Goal: Task Accomplishment & Management: Complete application form

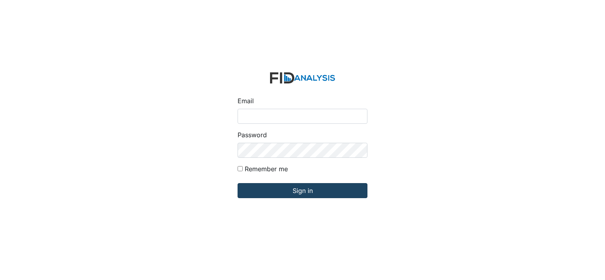
type input "[PERSON_NAME][EMAIL_ADDRESS][DOMAIN_NAME]"
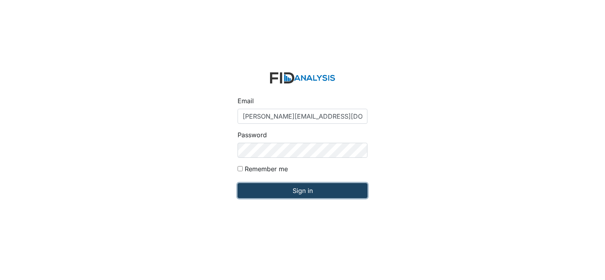
drag, startPoint x: 270, startPoint y: 196, endPoint x: 263, endPoint y: 193, distance: 7.6
drag, startPoint x: 263, startPoint y: 193, endPoint x: 250, endPoint y: 186, distance: 14.7
click at [250, 186] on input "Sign in" at bounding box center [302, 190] width 130 height 15
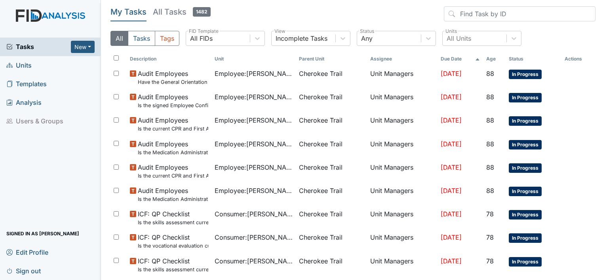
drag, startPoint x: 31, startPoint y: 64, endPoint x: 27, endPoint y: 63, distance: 4.4
click at [27, 63] on span "Units" at bounding box center [18, 65] width 25 height 12
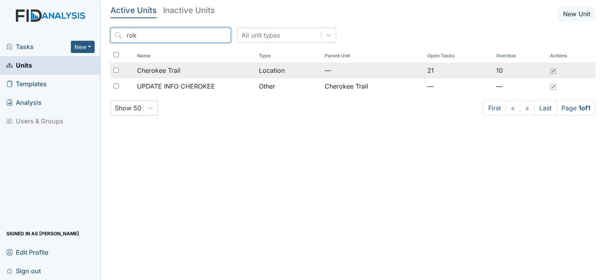
type input "rok"
click at [181, 68] on div "Cherokee Trail" at bounding box center [195, 70] width 116 height 9
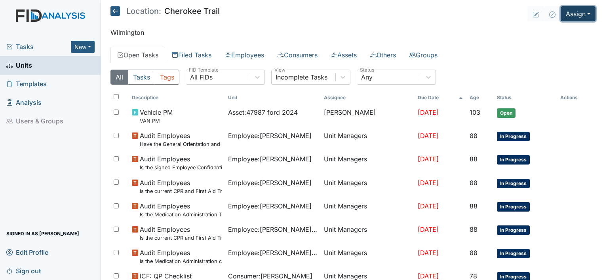
drag, startPoint x: 562, startPoint y: 13, endPoint x: 564, endPoint y: 9, distance: 5.1
click at [564, 9] on button "Assign" at bounding box center [577, 13] width 35 height 15
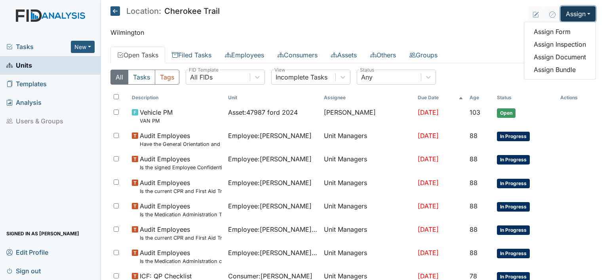
click at [564, 9] on button "Assign" at bounding box center [577, 13] width 35 height 15
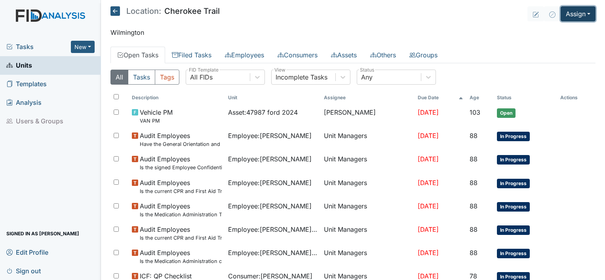
click at [583, 18] on button "Assign" at bounding box center [577, 13] width 35 height 15
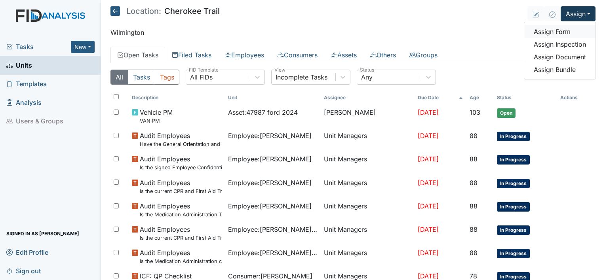
click at [555, 32] on link "Assign Form" at bounding box center [559, 31] width 71 height 13
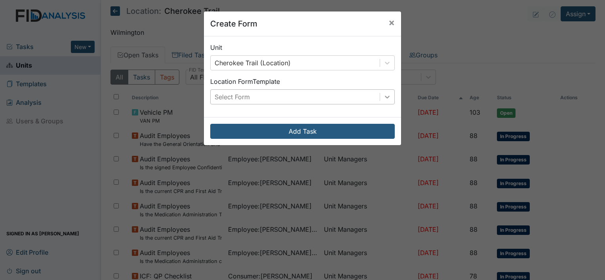
click at [384, 95] on icon at bounding box center [387, 97] width 8 height 8
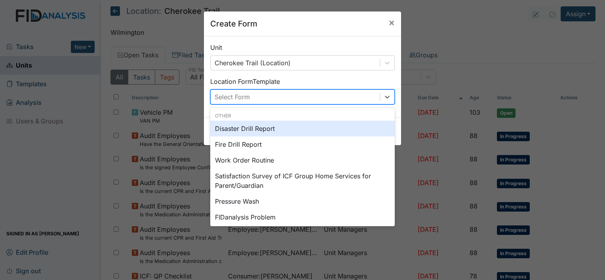
click at [268, 130] on div "Disaster Drill Report" at bounding box center [302, 129] width 184 height 16
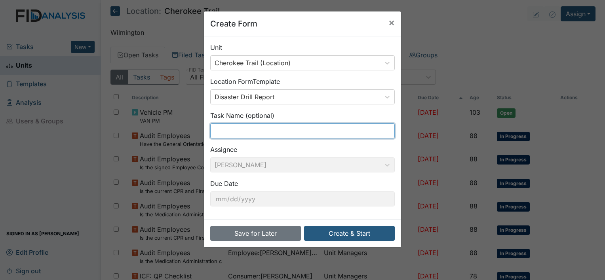
click at [268, 130] on input "text" at bounding box center [302, 130] width 184 height 15
click at [388, 147] on div "Assignee Shmara Higgins" at bounding box center [302, 159] width 184 height 28
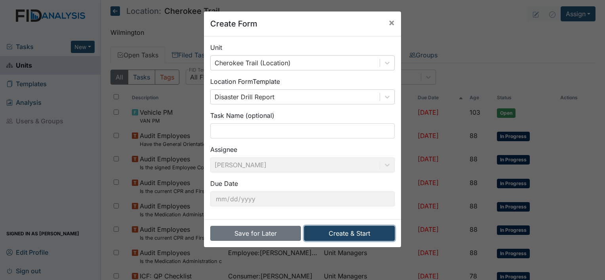
click at [366, 229] on button "Create & Start" at bounding box center [349, 233] width 91 height 15
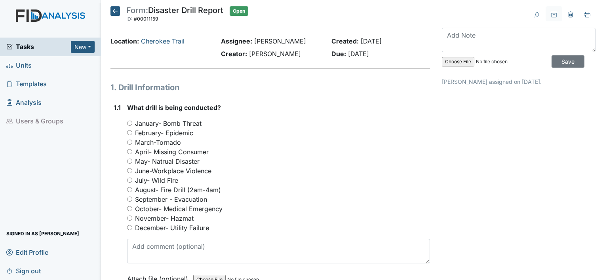
click at [130, 199] on input "September - Evacuation" at bounding box center [129, 199] width 5 height 5
radio input "true"
click at [127, 206] on input "October- Medical Emergency" at bounding box center [129, 208] width 5 height 5
radio input "true"
click at [128, 199] on input "September - Evacuation" at bounding box center [129, 199] width 5 height 5
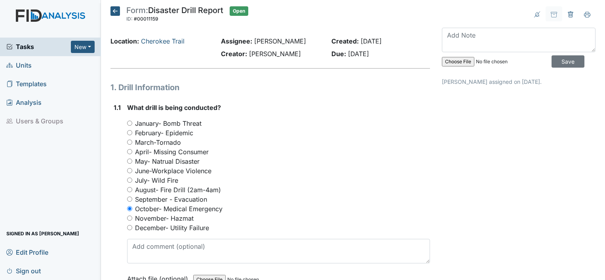
radio input "true"
click at [244, 205] on div "October- Medical Emergency" at bounding box center [278, 208] width 303 height 9
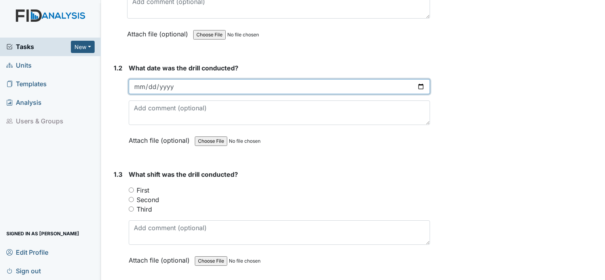
click at [142, 87] on input "date" at bounding box center [279, 86] width 301 height 15
type input "2025-09-08"
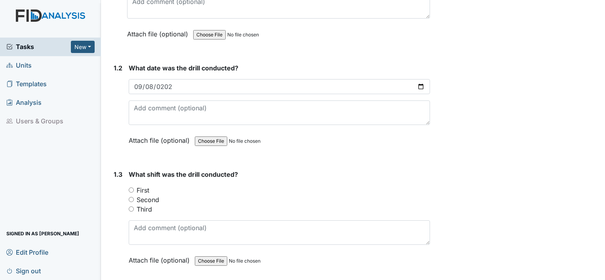
click at [130, 188] on input "First" at bounding box center [131, 190] width 5 height 5
radio input "true"
click at [115, 241] on div "1.3" at bounding box center [118, 223] width 9 height 107
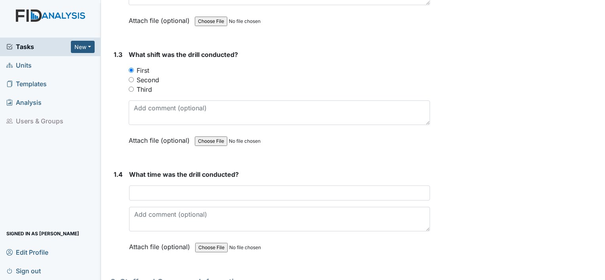
scroll to position [372, 0]
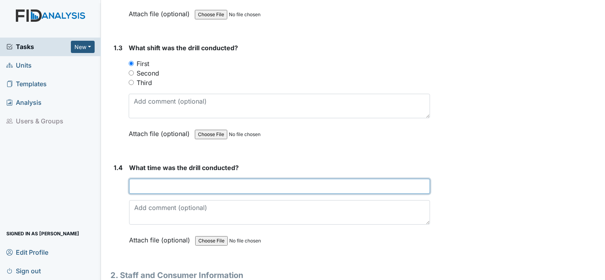
click at [148, 181] on input "text" at bounding box center [279, 186] width 301 height 15
type input "7:45"
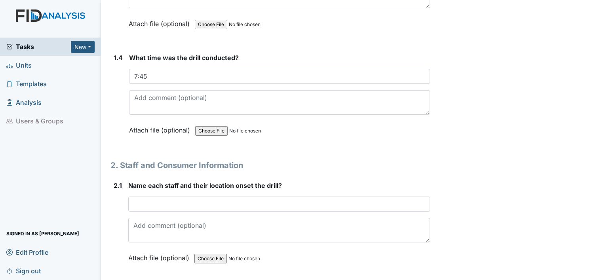
scroll to position [482, 0]
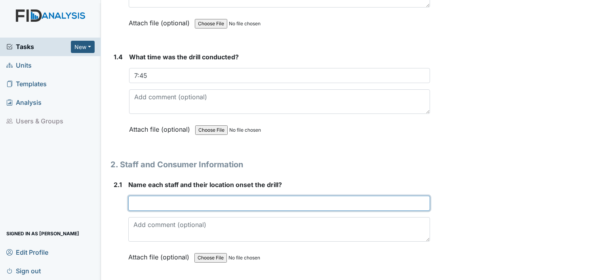
click at [161, 202] on input "text" at bounding box center [279, 203] width 302 height 15
click at [166, 203] on input "DJ Kitchene SW M" at bounding box center [279, 203] width 302 height 15
click at [185, 203] on input "DJ Kitchen SW M" at bounding box center [279, 203] width 302 height 15
type input "DJ Kitchen SW Med room SH Living room"
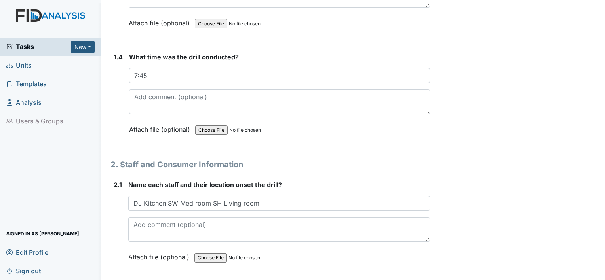
click at [116, 244] on div "2.1" at bounding box center [118, 227] width 8 height 94
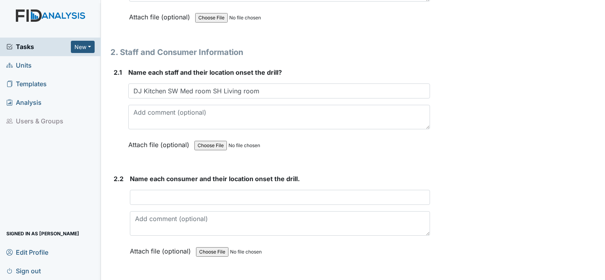
scroll to position [609, 0]
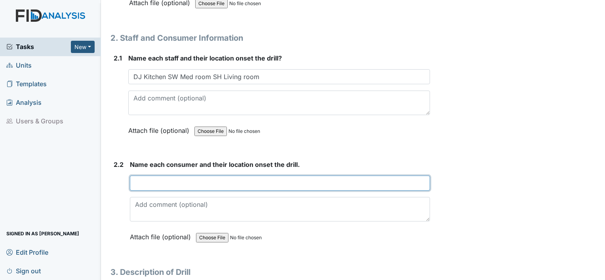
click at [152, 181] on input "text" at bounding box center [280, 183] width 300 height 15
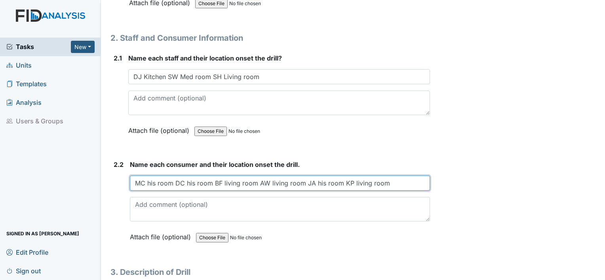
type input "MC his room DC his room BF living room AW living room JA his room KP living room"
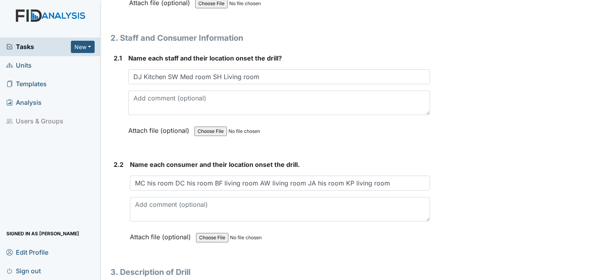
click at [469, 202] on div "Archive Task × Are you sure you want to archive this task? It will appear as in…" at bounding box center [518, 153] width 165 height 1512
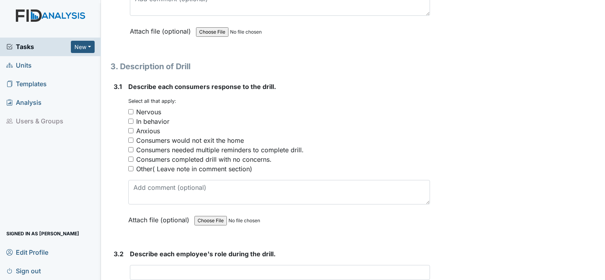
scroll to position [831, 0]
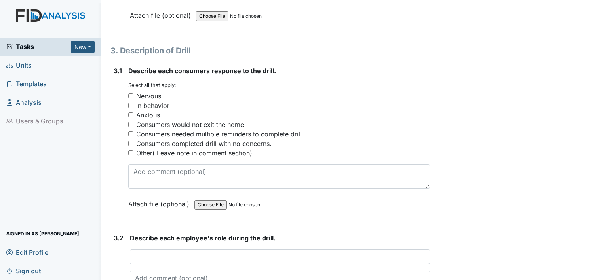
click at [130, 103] on input "In behavior" at bounding box center [130, 105] width 5 height 5
checkbox input "true"
click at [130, 113] on input "Anxious" at bounding box center [130, 114] width 5 height 5
checkbox input "true"
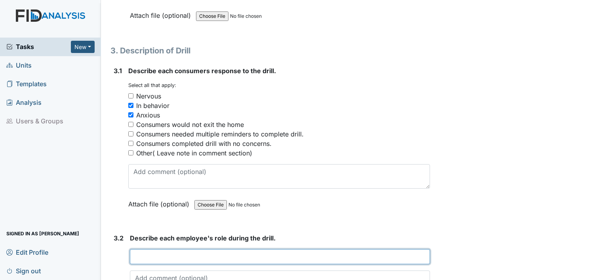
click at [167, 254] on input "text" at bounding box center [280, 256] width 300 height 15
type input "Helping consumers during the drill out the house to a safe location"
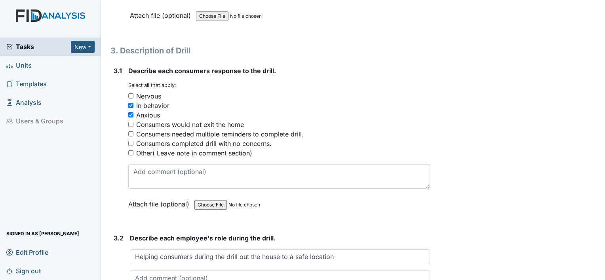
drag, startPoint x: 444, startPoint y: 203, endPoint x: 435, endPoint y: 210, distance: 11.3
drag, startPoint x: 435, startPoint y: 210, endPoint x: 445, endPoint y: 236, distance: 27.9
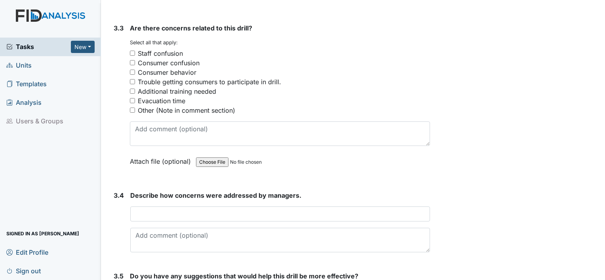
scroll to position [1132, 0]
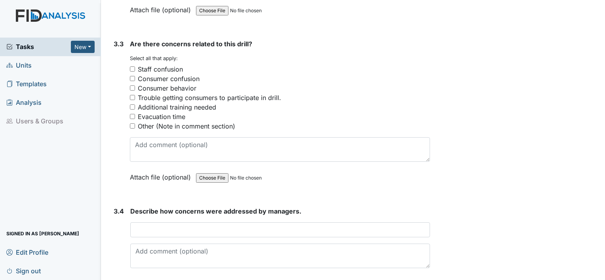
click at [131, 85] on input "Consumer behavior" at bounding box center [132, 87] width 5 height 5
checkbox input "true"
click at [134, 104] on input "Additional training needed" at bounding box center [132, 106] width 5 height 5
checkbox input "true"
click at [133, 76] on input "Consumer confusion" at bounding box center [132, 78] width 5 height 5
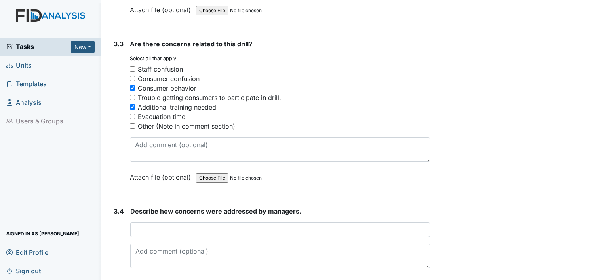
checkbox input "true"
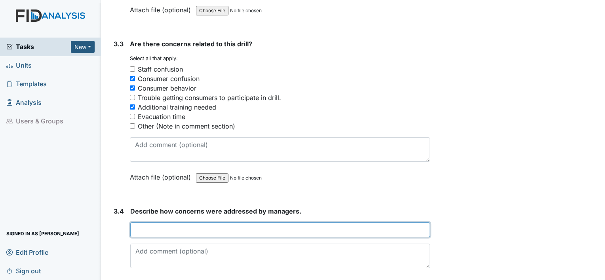
click at [154, 223] on input "text" at bounding box center [280, 229] width 300 height 15
type input "None"
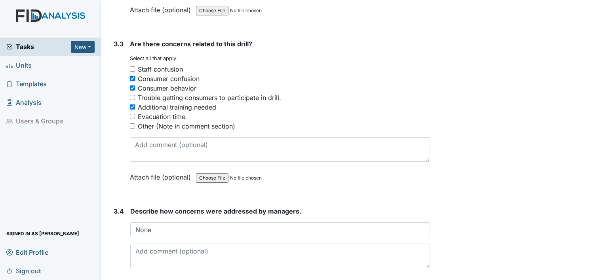
drag, startPoint x: 109, startPoint y: 250, endPoint x: 122, endPoint y: 271, distance: 24.6
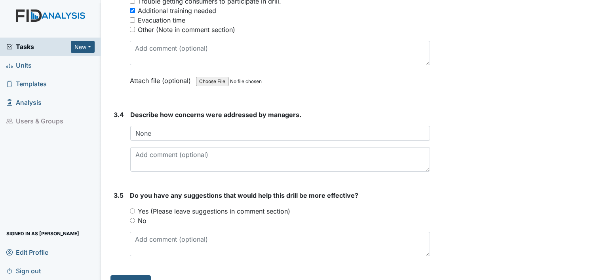
scroll to position [1240, 0]
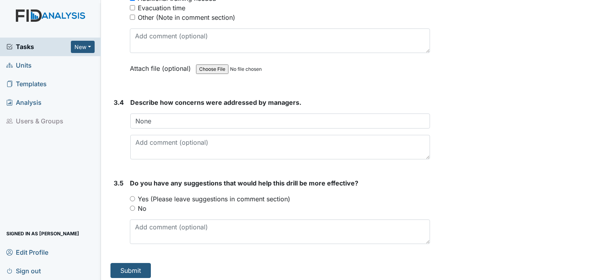
click at [133, 206] on input "No" at bounding box center [132, 208] width 5 height 5
radio input "true"
click at [132, 267] on button "Submit" at bounding box center [130, 270] width 40 height 15
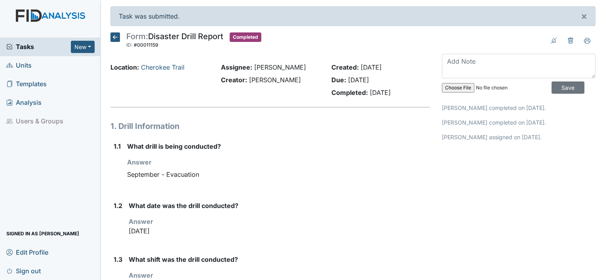
click at [36, 65] on link "Units" at bounding box center [50, 65] width 101 height 19
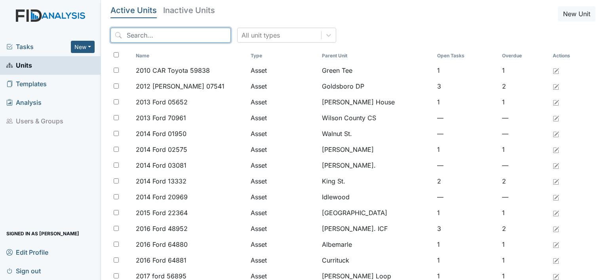
click at [190, 38] on input "search" at bounding box center [170, 35] width 120 height 15
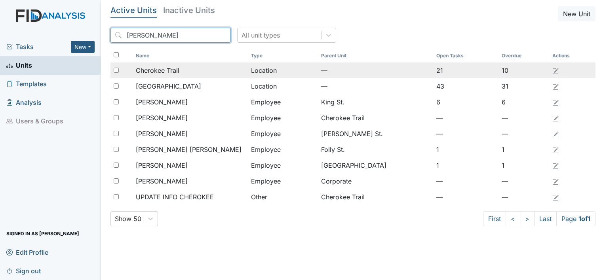
type input "[PERSON_NAME]"
click at [157, 70] on span "Cherokee Trail" at bounding box center [158, 70] width 44 height 9
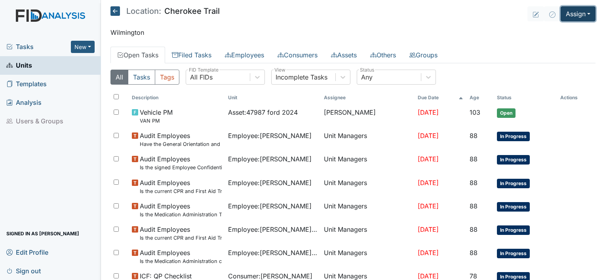
click at [578, 11] on button "Assign" at bounding box center [577, 13] width 35 height 15
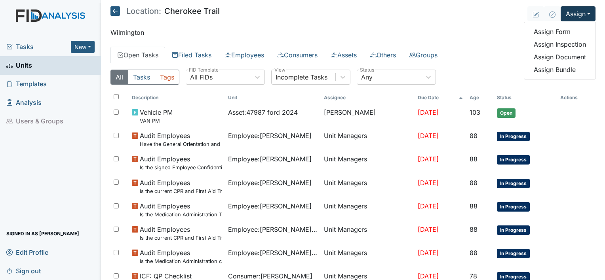
drag, startPoint x: 551, startPoint y: 30, endPoint x: 441, endPoint y: 30, distance: 110.4
drag, startPoint x: 441, startPoint y: 30, endPoint x: 438, endPoint y: 27, distance: 4.2
click at [438, 27] on main "Location: Cherokee Trail Assign Assign Form Assign Inspection Assign Document A…" at bounding box center [353, 140] width 504 height 280
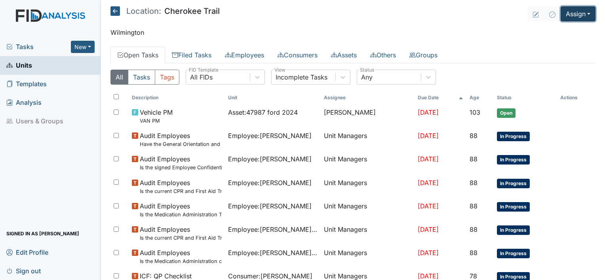
click at [585, 16] on button "Assign" at bounding box center [577, 13] width 35 height 15
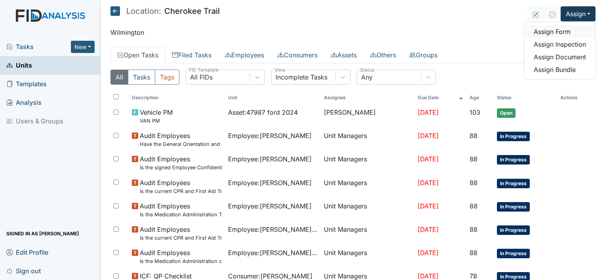
click at [559, 31] on link "Assign Form" at bounding box center [559, 31] width 71 height 13
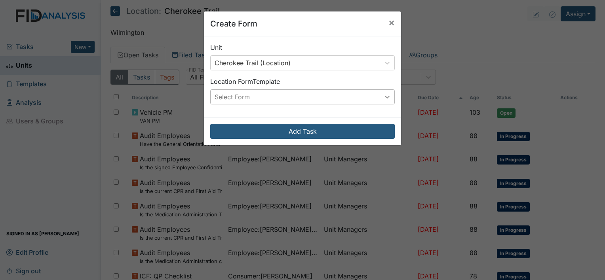
click at [385, 94] on icon at bounding box center [387, 97] width 8 height 8
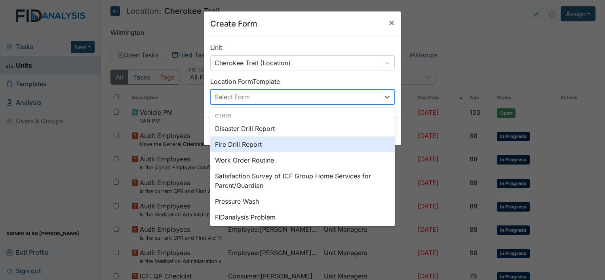
click at [258, 147] on div "Fire Drill Report" at bounding box center [302, 145] width 184 height 16
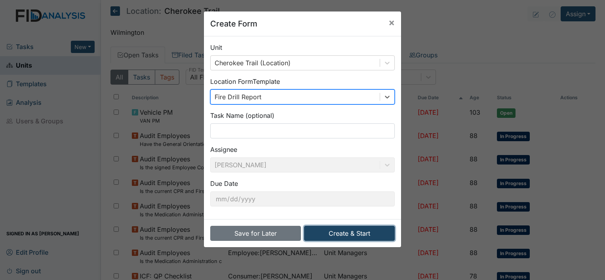
click at [339, 231] on button "Create & Start" at bounding box center [349, 233] width 91 height 15
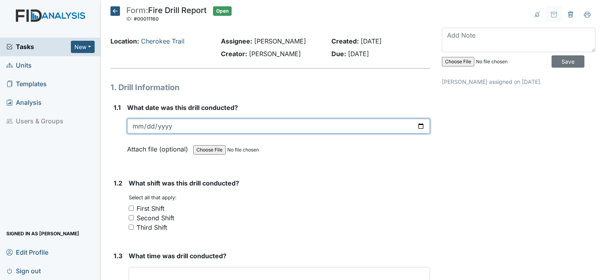
click at [140, 129] on input "date" at bounding box center [278, 126] width 303 height 15
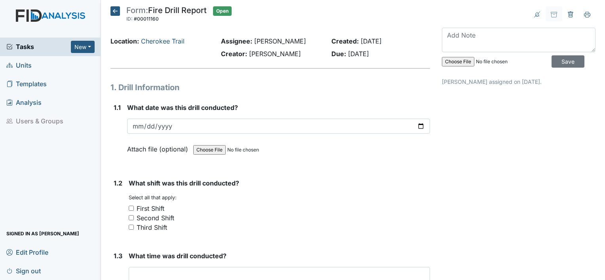
click at [131, 225] on input "Third Shift" at bounding box center [131, 227] width 5 height 5
checkbox input "true"
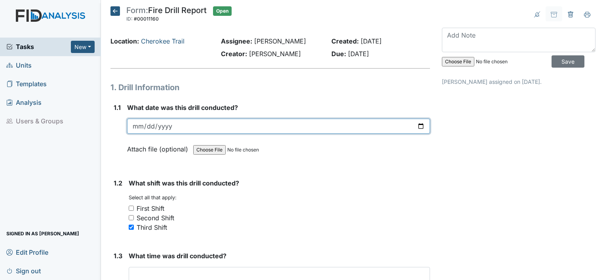
click at [141, 124] on input "date" at bounding box center [278, 126] width 303 height 15
type input "[DATE]"
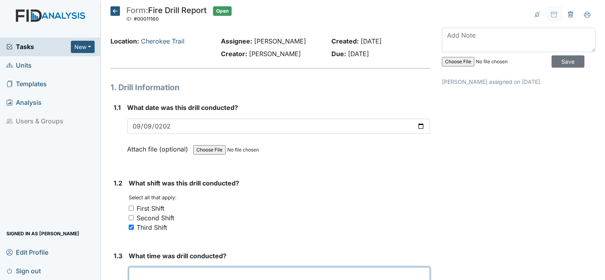
click at [147, 270] on input "text" at bounding box center [279, 274] width 301 height 15
type input "6:30AM"
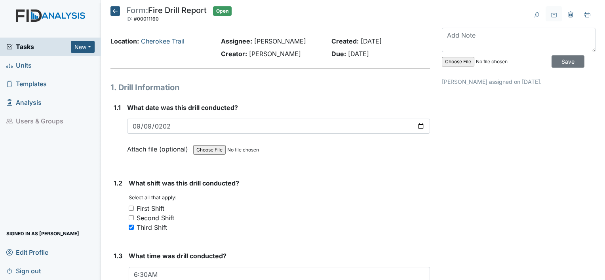
drag, startPoint x: 520, startPoint y: 249, endPoint x: 326, endPoint y: 211, distance: 198.1
click at [326, 211] on div "First Shift" at bounding box center [279, 208] width 301 height 9
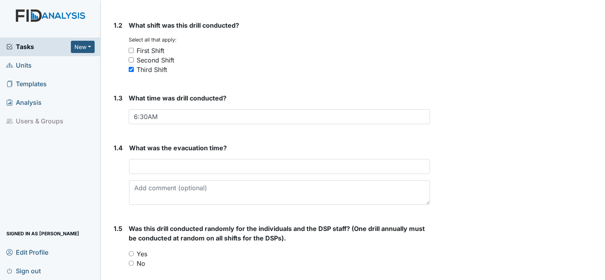
scroll to position [158, 0]
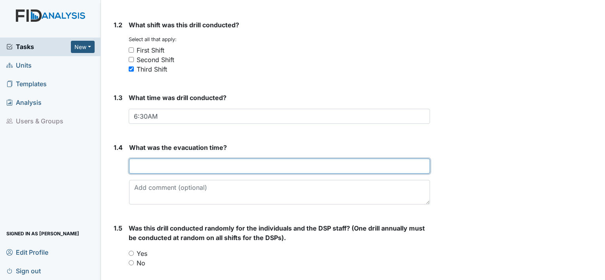
click at [211, 163] on input "text" at bounding box center [279, 166] width 301 height 15
type input "6:45"
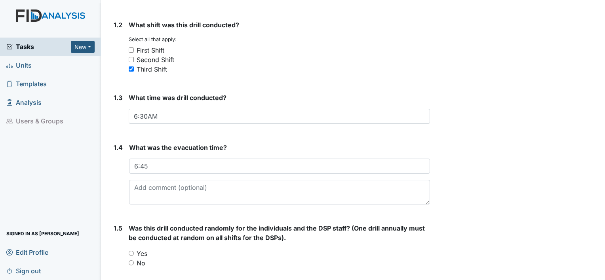
click at [130, 251] on input "Yes" at bounding box center [131, 253] width 5 height 5
radio input "true"
click at [114, 255] on div "1.5" at bounding box center [118, 249] width 9 height 51
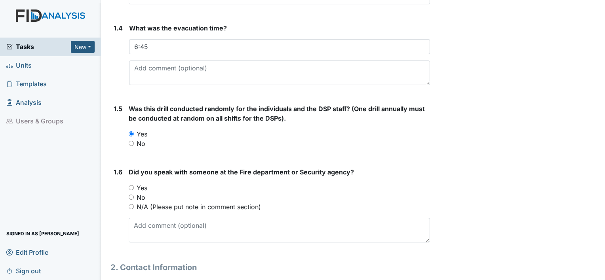
scroll to position [317, 0]
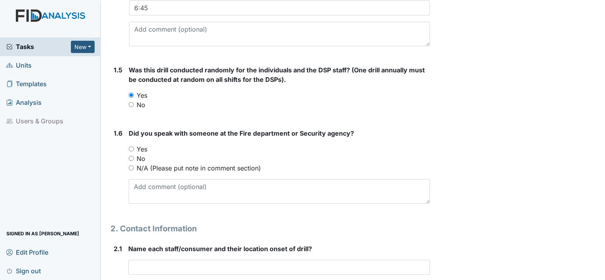
click at [129, 147] on input "Yes" at bounding box center [131, 148] width 5 height 5
radio input "true"
click at [115, 202] on div "1.6" at bounding box center [118, 170] width 9 height 82
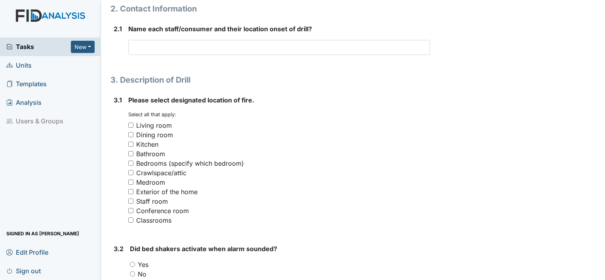
scroll to position [538, 0]
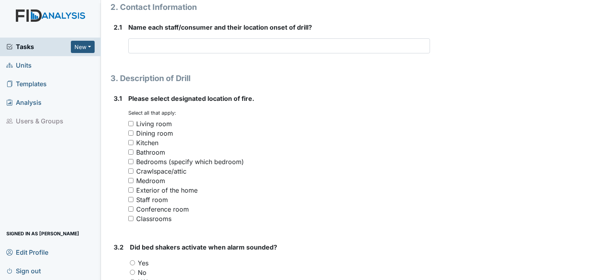
click at [131, 197] on input "Staff room" at bounding box center [130, 199] width 5 height 5
checkbox input "true"
click at [133, 270] on input "No" at bounding box center [132, 272] width 5 height 5
radio input "true"
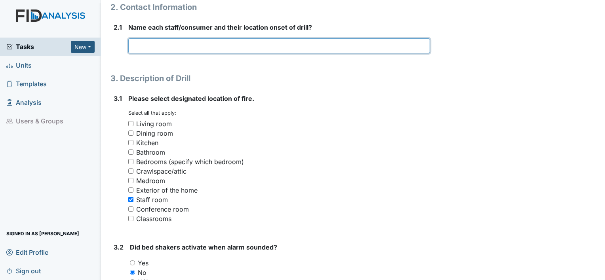
click at [144, 42] on input "text" at bounding box center [279, 45] width 302 height 15
type input "t"
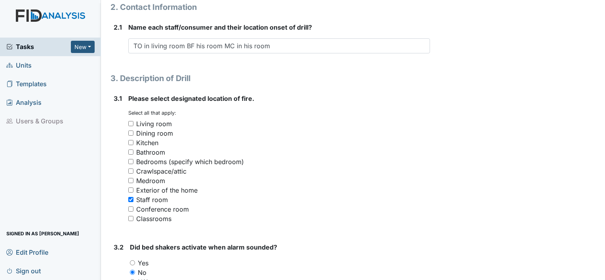
click at [82, 57] on link "Units" at bounding box center [50, 65] width 101 height 19
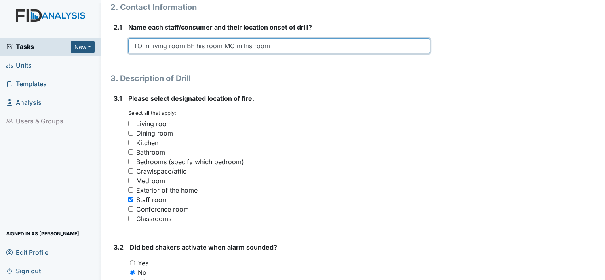
click at [273, 47] on input "TO in living room BF his room MC in his room" at bounding box center [279, 45] width 302 height 15
type input "TO in living room BF his room MC in his room AW in living room JA in the hallwa…"
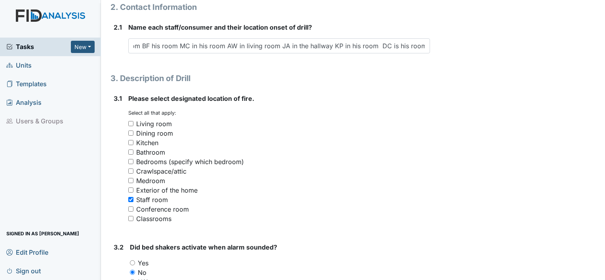
scroll to position [0, 0]
click at [114, 150] on div "3.1" at bounding box center [118, 162] width 8 height 136
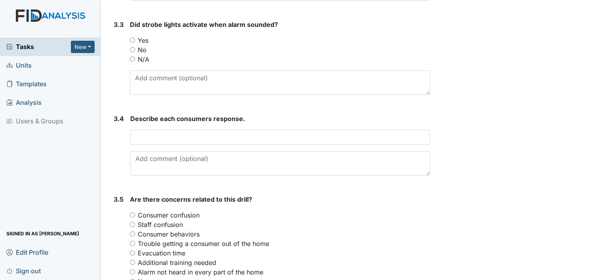
scroll to position [855, 0]
click at [133, 39] on input "Yes" at bounding box center [132, 40] width 5 height 5
radio input "true"
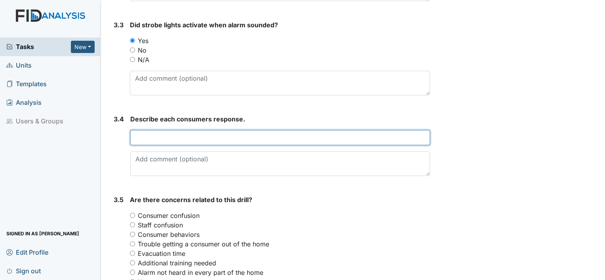
click at [156, 135] on input "text" at bounding box center [280, 137] width 300 height 15
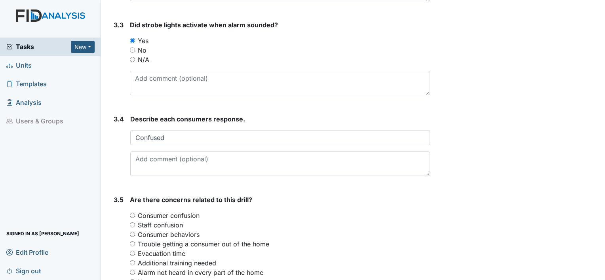
click at [117, 156] on div "3.4" at bounding box center [119, 148] width 10 height 68
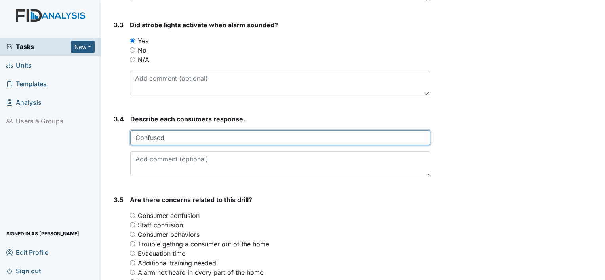
click at [135, 138] on input "Confused" at bounding box center [280, 137] width 300 height 15
click at [178, 136] on input "AW Confused" at bounding box center [280, 137] width 300 height 15
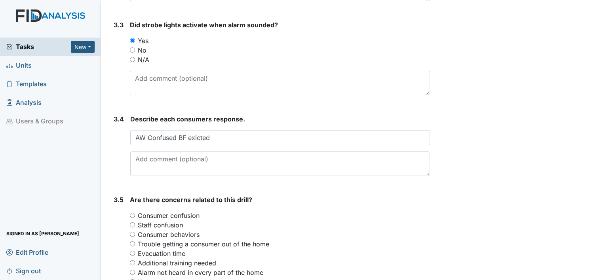
click at [149, 122] on strong "Describe each consumers response." at bounding box center [280, 118] width 300 height 9
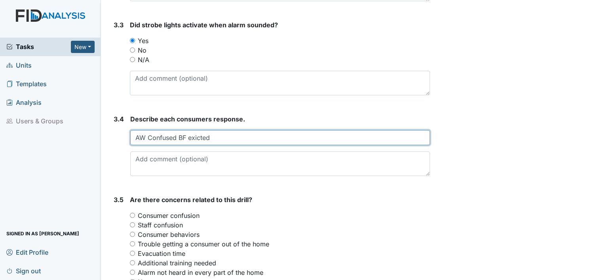
click at [208, 136] on input "AW Confused BF exicted" at bounding box center [280, 137] width 300 height 15
type input "AW Confused BF excited MC excited DC confused JA excited KP confused"
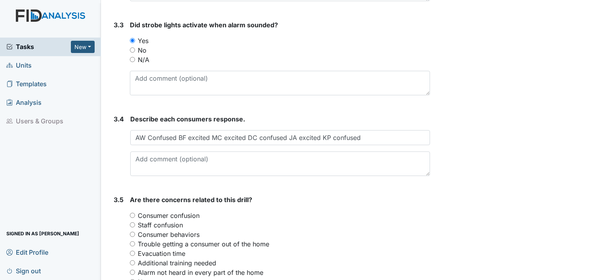
click at [133, 214] on input "Consumer confusion" at bounding box center [132, 215] width 5 height 5
radio input "true"
click at [133, 224] on input "Staff confusion" at bounding box center [132, 224] width 5 height 5
radio input "true"
click at [132, 216] on input "Consumer confusion" at bounding box center [132, 215] width 5 height 5
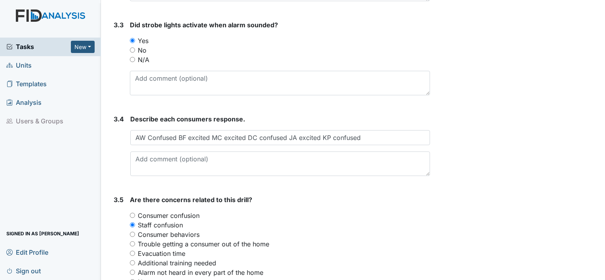
radio input "true"
click at [123, 252] on div "3.5" at bounding box center [119, 259] width 10 height 129
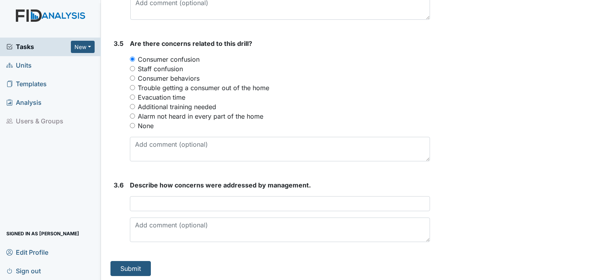
scroll to position [1012, 0]
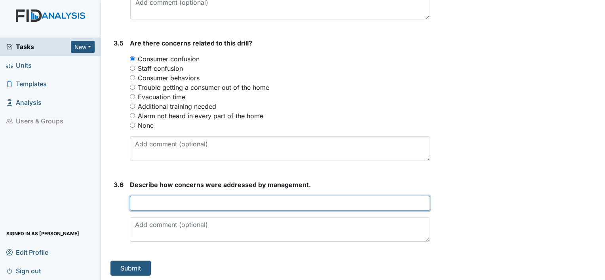
click at [148, 198] on input "text" at bounding box center [280, 203] width 300 height 15
type input "n"
type input "None"
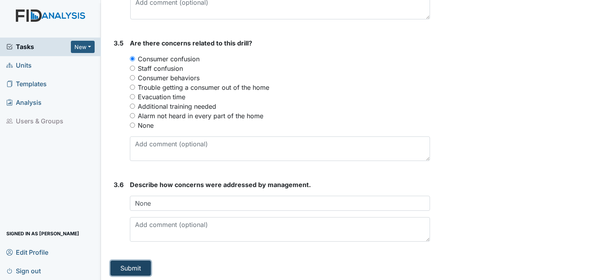
click at [127, 268] on button "Submit" at bounding box center [130, 268] width 40 height 15
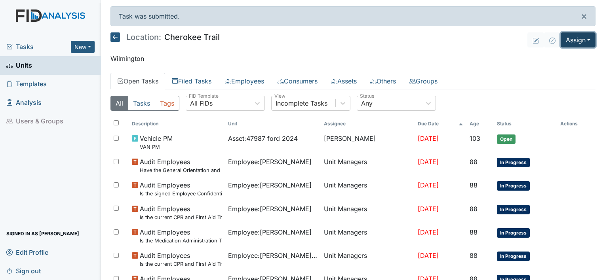
drag, startPoint x: 569, startPoint y: 42, endPoint x: 563, endPoint y: 37, distance: 8.4
click at [563, 37] on button "Assign" at bounding box center [577, 39] width 35 height 15
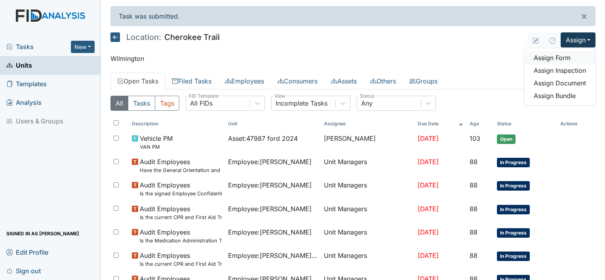
click at [555, 61] on link "Assign Form" at bounding box center [559, 57] width 71 height 13
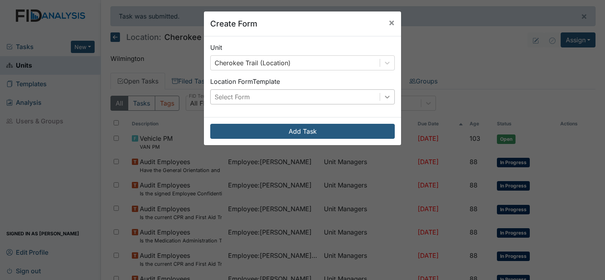
click at [383, 99] on icon at bounding box center [387, 97] width 8 height 8
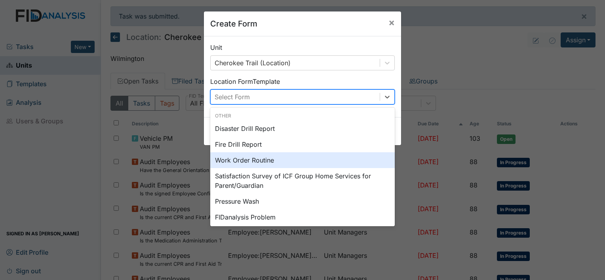
click at [252, 159] on div "Work Order Routine" at bounding box center [302, 160] width 184 height 16
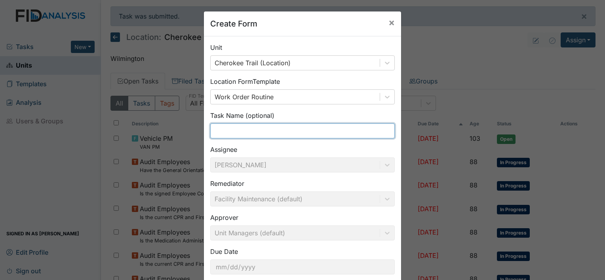
drag, startPoint x: 237, startPoint y: 132, endPoint x: 217, endPoint y: 128, distance: 20.1
click at [217, 128] on input "text" at bounding box center [302, 130] width 184 height 15
type input "Backyard fence"
click at [241, 139] on div "Unit Cherokee Trail (Location) Location Form Template Work Order Routine Task N…" at bounding box center [302, 161] width 197 height 251
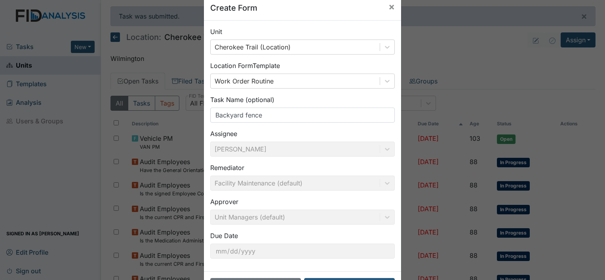
scroll to position [46, 0]
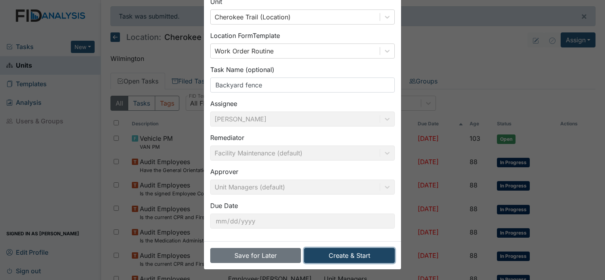
drag, startPoint x: 351, startPoint y: 253, endPoint x: 337, endPoint y: 253, distance: 14.3
click at [337, 253] on button "Create & Start" at bounding box center [349, 255] width 91 height 15
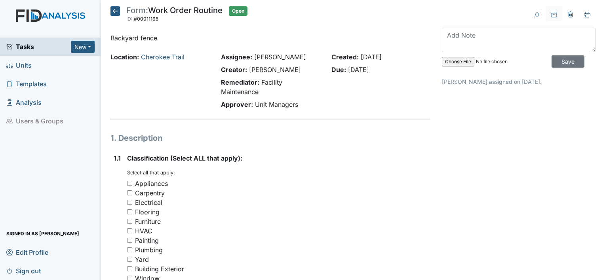
click at [117, 185] on div "1.1" at bounding box center [117, 247] width 7 height 186
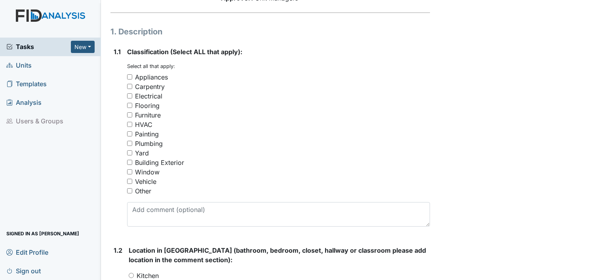
scroll to position [127, 0]
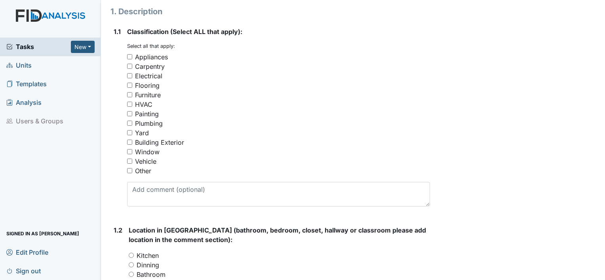
click at [130, 170] on input "Other" at bounding box center [129, 170] width 5 height 5
checkbox input "true"
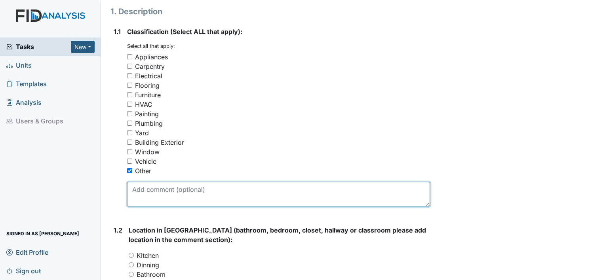
click at [139, 189] on textarea at bounding box center [278, 194] width 303 height 25
type textarea "b"
type textarea "Backyard fence needs to be replaced missing fence boards"
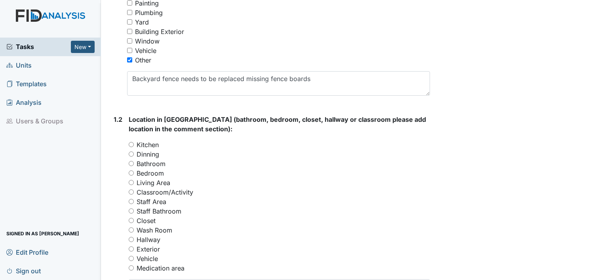
scroll to position [253, 0]
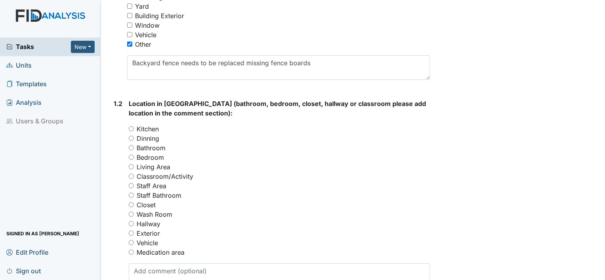
click at [131, 233] on input "Exterior" at bounding box center [131, 233] width 5 height 5
radio input "true"
click at [129, 240] on input "Vehicle" at bounding box center [131, 242] width 5 height 5
radio input "true"
click at [131, 234] on input "Exterior" at bounding box center [131, 233] width 5 height 5
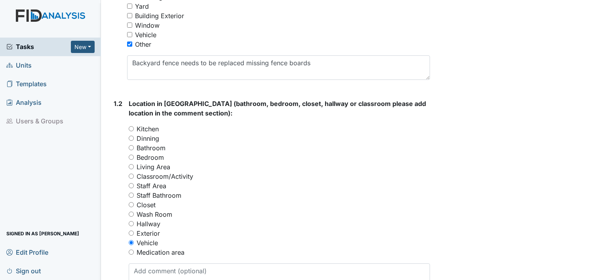
radio input "true"
click at [108, 246] on div "Form: Work Order Routine ID: #00011165 Open Autosaving... Backyard fence Locati…" at bounding box center [269, 180] width 331 height 855
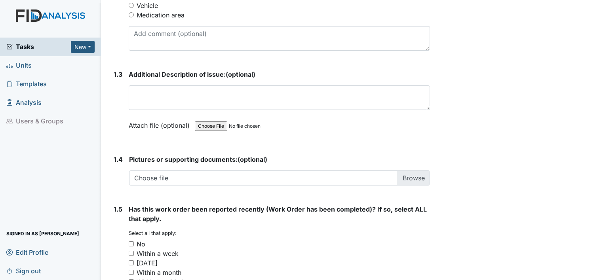
scroll to position [507, 0]
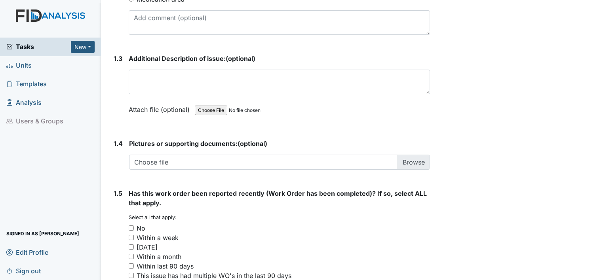
click at [131, 226] on input "No" at bounding box center [131, 228] width 5 height 5
checkbox input "true"
click at [112, 249] on div "1.5 Has this work order been reported recently (Work Order has been completed)?…" at bounding box center [269, 258] width 319 height 139
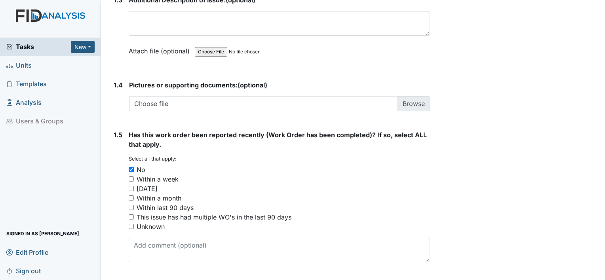
scroll to position [587, 0]
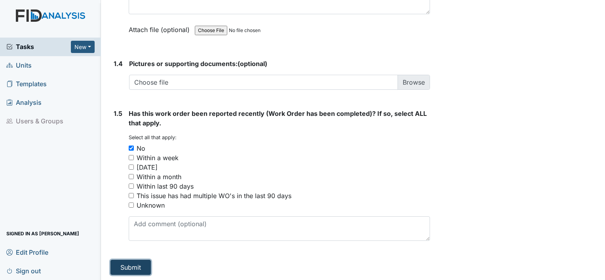
click at [134, 268] on button "Submit" at bounding box center [130, 267] width 40 height 15
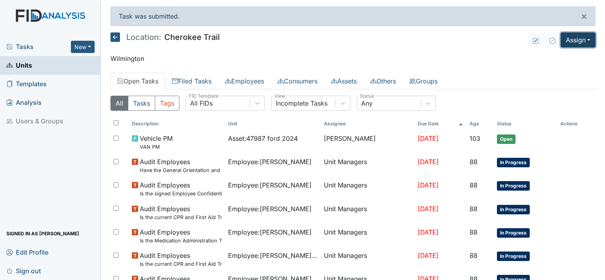
click at [583, 38] on button "Assign" at bounding box center [577, 39] width 35 height 15
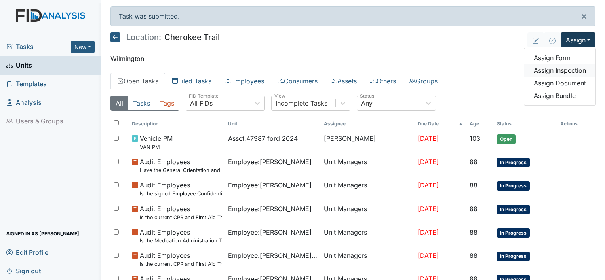
click at [545, 66] on link "Assign Inspection" at bounding box center [559, 70] width 71 height 13
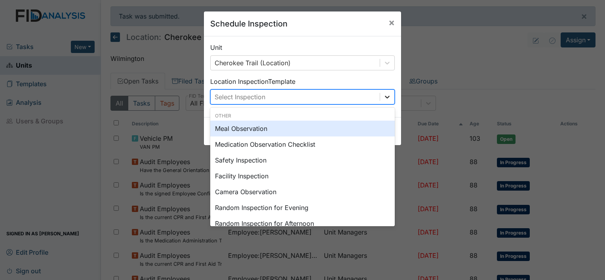
click at [386, 99] on icon at bounding box center [387, 97] width 8 height 8
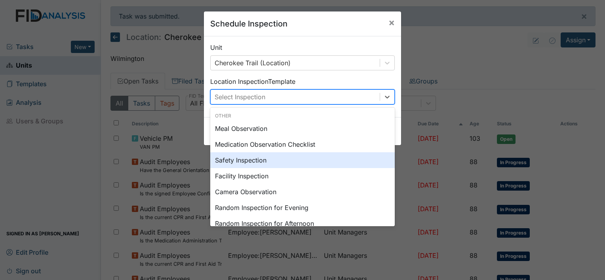
click at [241, 160] on div "Safety Inspection" at bounding box center [302, 160] width 184 height 16
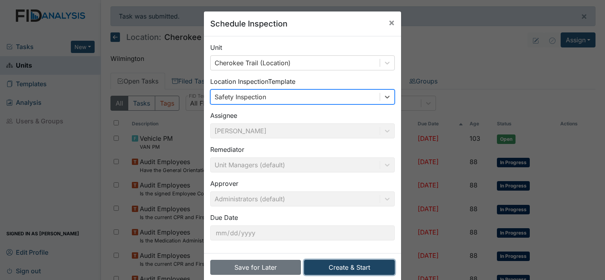
click at [332, 268] on button "Create & Start" at bounding box center [349, 267] width 91 height 15
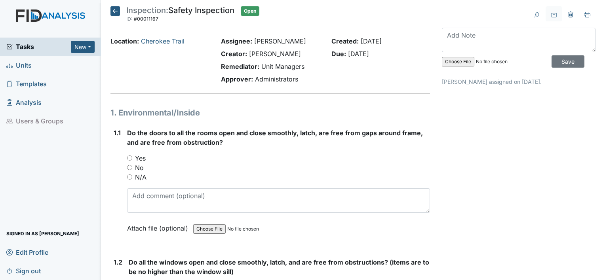
click at [130, 159] on input "Yes" at bounding box center [129, 158] width 5 height 5
radio input "true"
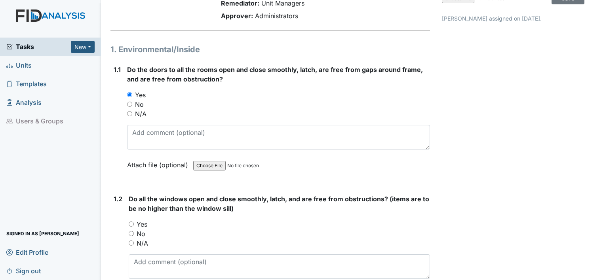
scroll to position [79, 0]
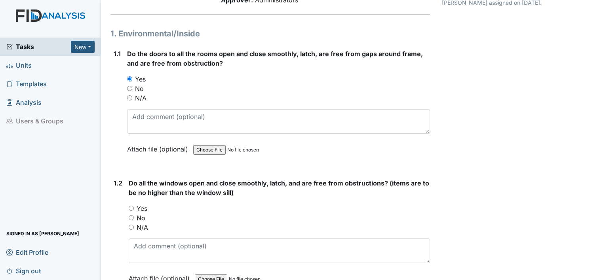
click at [131, 208] on input "Yes" at bounding box center [131, 208] width 5 height 5
radio input "true"
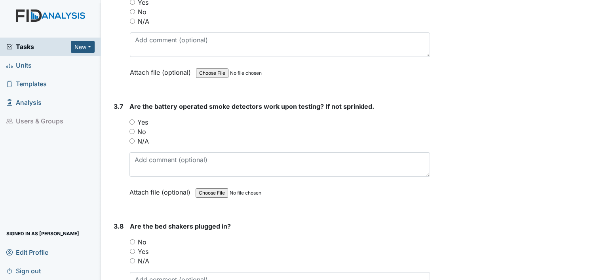
scroll to position [3926, 0]
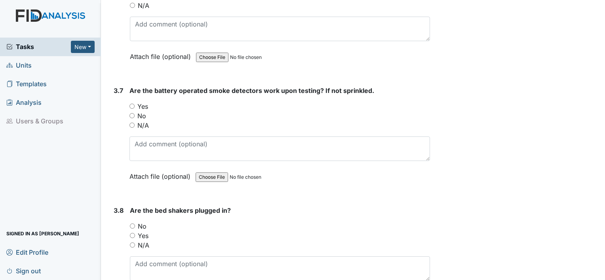
click at [133, 243] on input "N/A" at bounding box center [132, 245] width 5 height 5
radio input "true"
click at [130, 224] on input "No" at bounding box center [132, 226] width 5 height 5
radio input "true"
click at [130, 233] on input "Yes" at bounding box center [132, 235] width 5 height 5
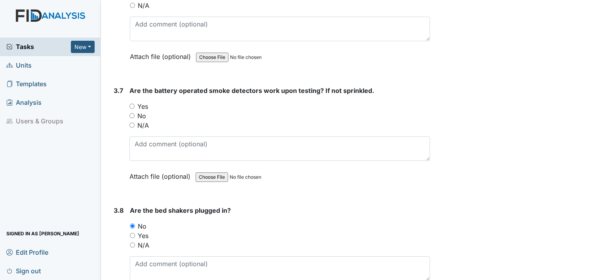
radio input "true"
click at [132, 243] on input "N/A" at bounding box center [132, 245] width 5 height 5
radio input "true"
click at [120, 235] on div "3.8" at bounding box center [119, 259] width 10 height 107
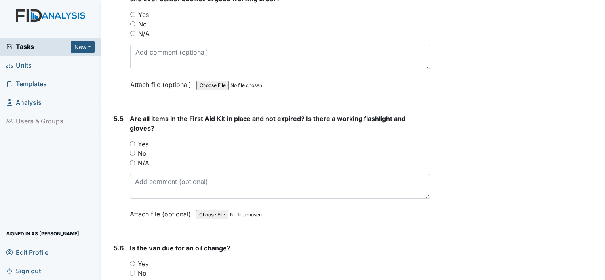
scroll to position [6083, 0]
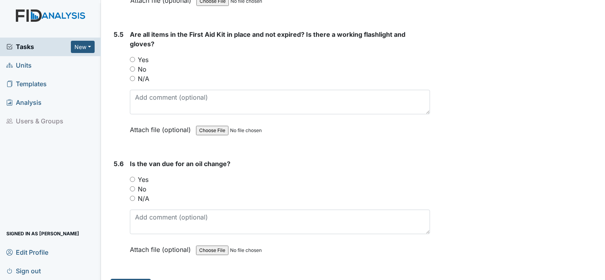
click at [132, 186] on input "No" at bounding box center [132, 188] width 5 height 5
radio input "true"
click at [119, 47] on div "5.5" at bounding box center [119, 88] width 10 height 117
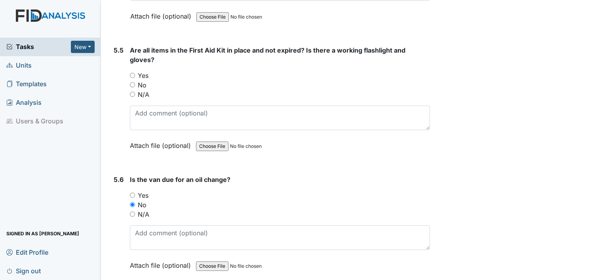
scroll to position [6051, 0]
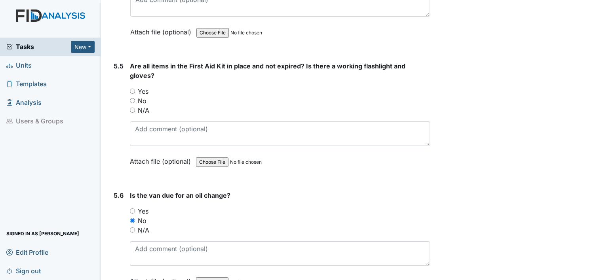
click at [249, 61] on strong "Are all items in the First Aid Kit in place and not expired? Is there a working…" at bounding box center [280, 70] width 300 height 19
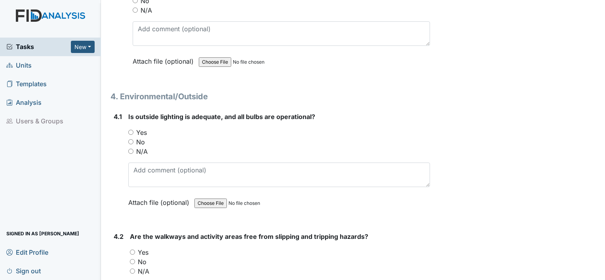
scroll to position [4879, 0]
click at [131, 131] on input "Yes" at bounding box center [130, 133] width 5 height 5
radio input "true"
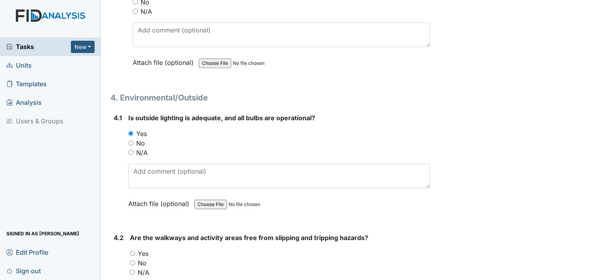
click at [128, 140] on input "No" at bounding box center [130, 142] width 5 height 5
radio input "true"
click at [128, 150] on input "N/A" at bounding box center [130, 152] width 5 height 5
radio input "true"
click at [128, 131] on input "Yes" at bounding box center [130, 133] width 5 height 5
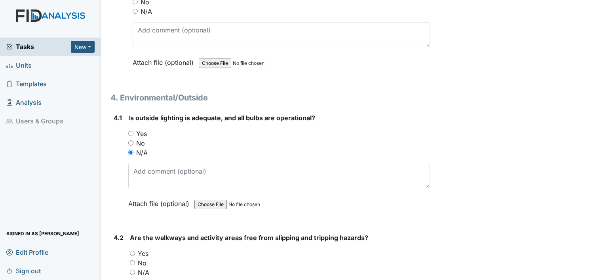
radio input "true"
click at [128, 140] on input "No" at bounding box center [130, 142] width 5 height 5
radio input "true"
click at [128, 150] on input "N/A" at bounding box center [130, 152] width 5 height 5
radio input "true"
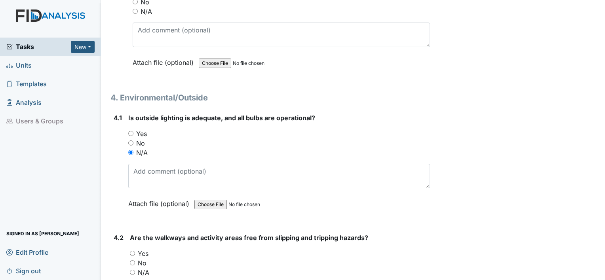
click at [128, 131] on input "Yes" at bounding box center [130, 133] width 5 height 5
radio input "true"
click at [128, 140] on input "No" at bounding box center [130, 142] width 5 height 5
radio input "true"
radio input "false"
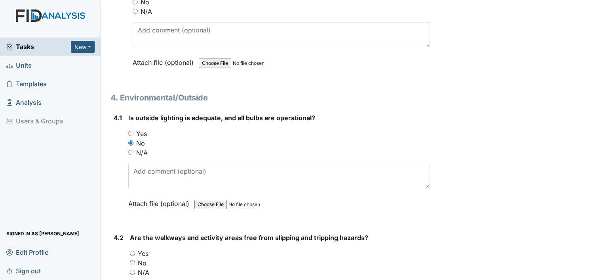
click at [128, 150] on input "N/A" at bounding box center [130, 152] width 5 height 5
radio input "true"
click at [128, 131] on input "Yes" at bounding box center [130, 133] width 5 height 5
radio input "true"
click at [128, 140] on input "No" at bounding box center [130, 142] width 5 height 5
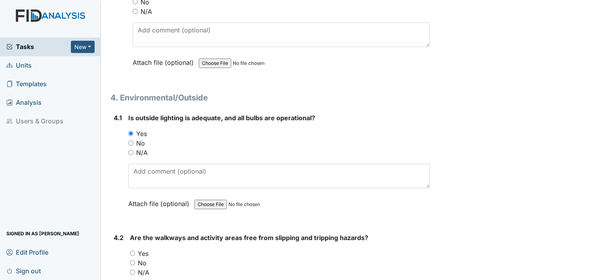
radio input "true"
click at [128, 150] on input "N/A" at bounding box center [130, 152] width 5 height 5
radio input "true"
click at [128, 131] on input "Yes" at bounding box center [130, 133] width 5 height 5
radio input "true"
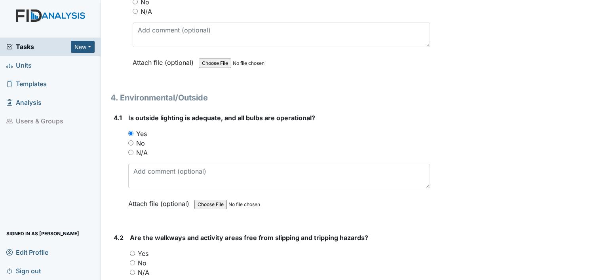
click at [128, 140] on input "No" at bounding box center [130, 142] width 5 height 5
radio input "true"
click at [128, 150] on input "N/A" at bounding box center [130, 152] width 5 height 5
radio input "true"
click at [128, 131] on input "Yes" at bounding box center [130, 133] width 5 height 5
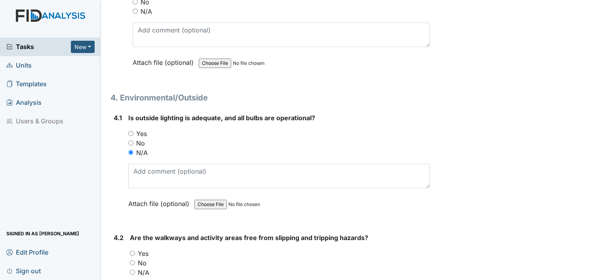
radio input "true"
click at [128, 140] on input "No" at bounding box center [130, 142] width 5 height 5
radio input "true"
click at [128, 150] on input "N/A" at bounding box center [130, 152] width 5 height 5
radio input "true"
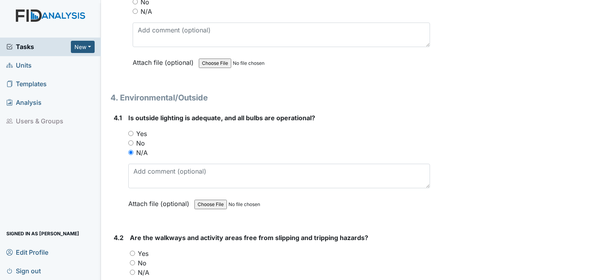
click at [128, 131] on input "Yes" at bounding box center [130, 133] width 5 height 5
radio input "true"
click at [128, 140] on input "No" at bounding box center [130, 142] width 5 height 5
radio input "true"
radio input "false"
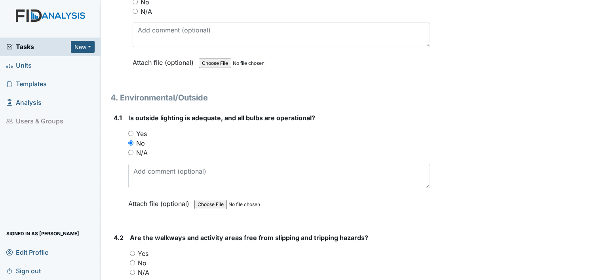
click at [128, 150] on input "N/A" at bounding box center [130, 152] width 5 height 5
radio input "true"
click at [128, 131] on input "Yes" at bounding box center [130, 133] width 5 height 5
radio input "true"
click at [128, 140] on input "No" at bounding box center [130, 142] width 5 height 5
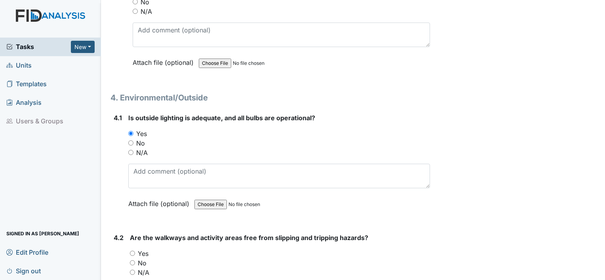
radio input "true"
click at [128, 150] on input "N/A" at bounding box center [130, 152] width 5 height 5
radio input "true"
click at [128, 131] on input "Yes" at bounding box center [130, 133] width 5 height 5
radio input "true"
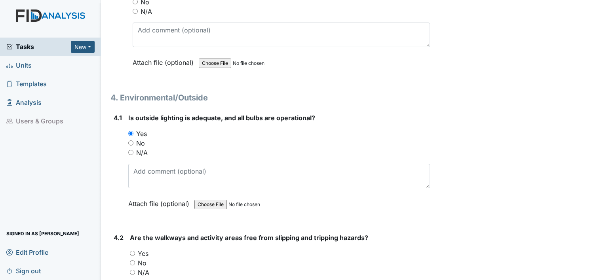
click at [128, 140] on input "No" at bounding box center [130, 142] width 5 height 5
radio input "true"
click at [128, 150] on input "N/A" at bounding box center [130, 152] width 5 height 5
radio input "true"
click at [128, 131] on input "Yes" at bounding box center [130, 133] width 5 height 5
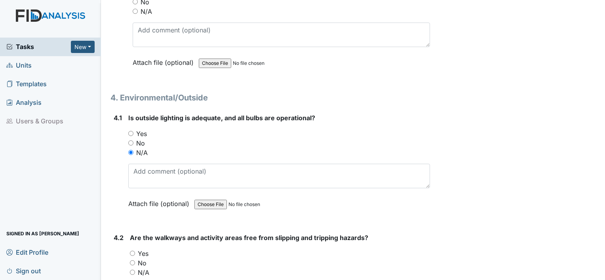
radio input "true"
click at [128, 150] on input "N/A" at bounding box center [130, 152] width 5 height 5
radio input "true"
click at [128, 140] on input "No" at bounding box center [130, 142] width 5 height 5
radio input "true"
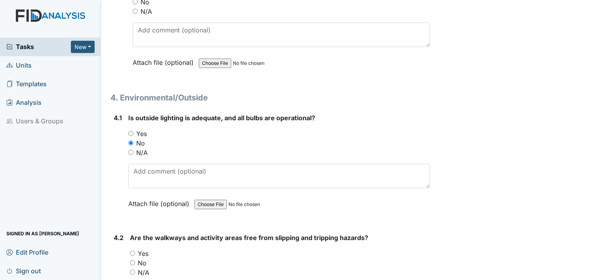
click at [133, 251] on input "Yes" at bounding box center [132, 253] width 5 height 5
radio input "true"
click at [130, 131] on input "Yes" at bounding box center [130, 133] width 5 height 5
radio input "true"
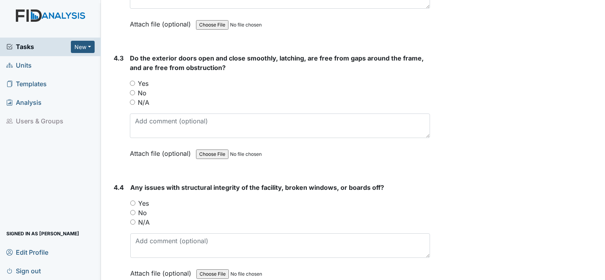
scroll to position [5180, 0]
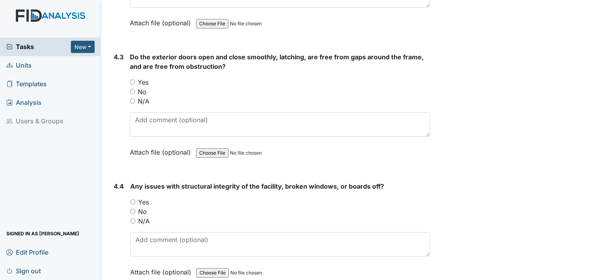
click at [132, 209] on input "No" at bounding box center [132, 211] width 5 height 5
radio input "true"
click at [131, 80] on input "Yes" at bounding box center [132, 82] width 5 height 5
radio input "true"
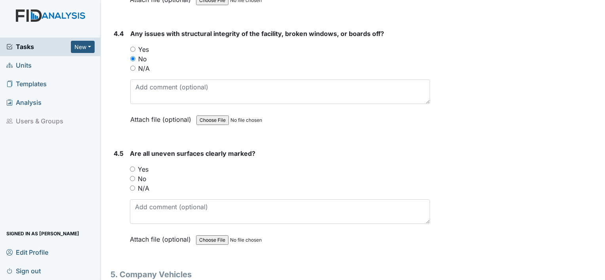
scroll to position [5370, 0]
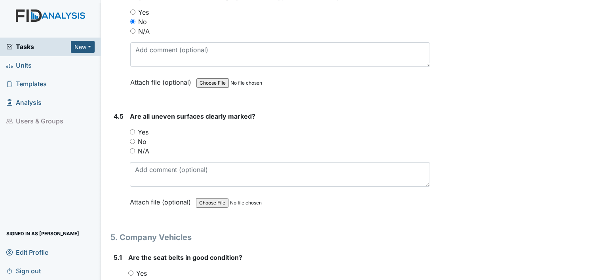
click at [132, 129] on input "Yes" at bounding box center [132, 131] width 5 height 5
radio input "true"
click at [130, 271] on input "Yes" at bounding box center [130, 273] width 5 height 5
radio input "true"
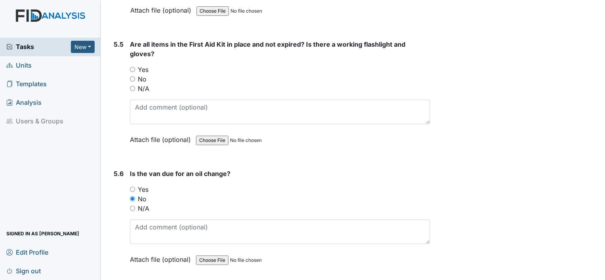
scroll to position [6083, 0]
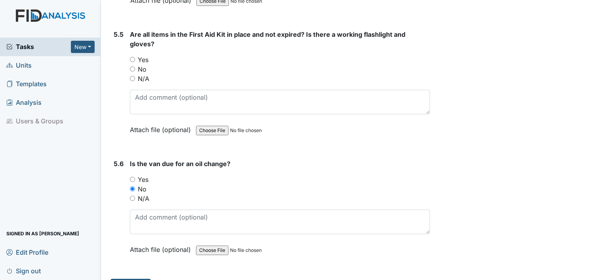
click at [133, 57] on input "Yes" at bounding box center [132, 59] width 5 height 5
radio input "true"
click at [116, 42] on div "5.5" at bounding box center [119, 88] width 10 height 117
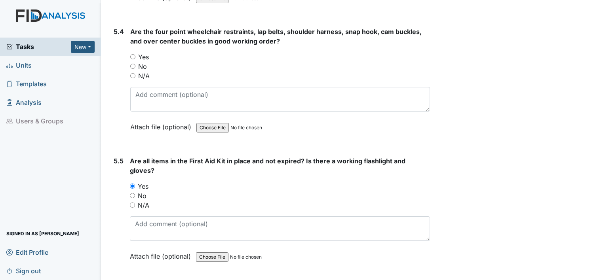
scroll to position [5940, 0]
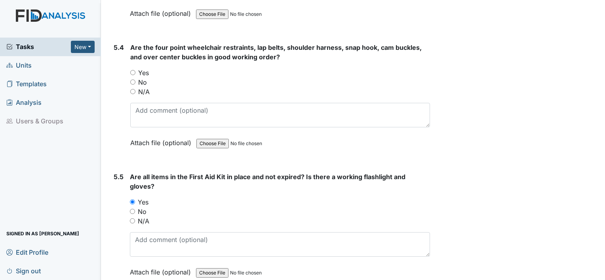
click at [133, 89] on input "N/A" at bounding box center [132, 91] width 5 height 5
radio input "true"
click at [122, 57] on div "5.4" at bounding box center [119, 101] width 10 height 117
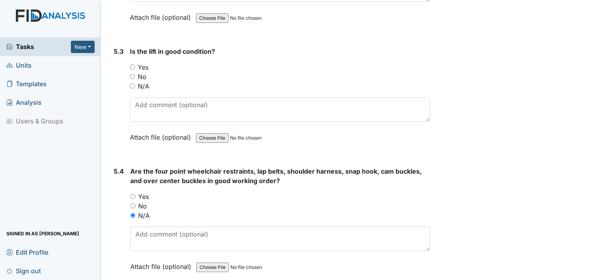
scroll to position [5750, 0]
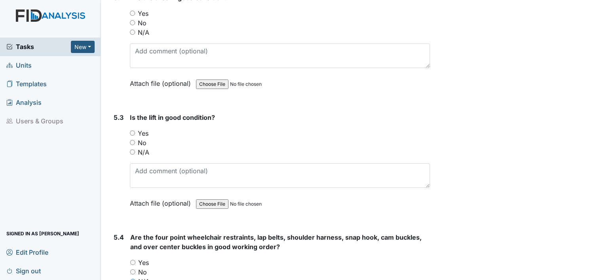
click at [133, 150] on input "N/A" at bounding box center [132, 152] width 5 height 5
radio input "true"
click at [112, 125] on div "5.3 Is the lift in good condition? You must select one of the below options. Ye…" at bounding box center [269, 166] width 319 height 107
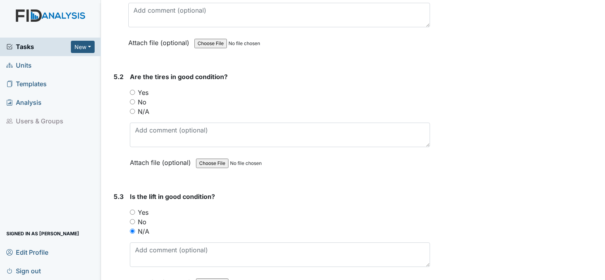
scroll to position [5655, 0]
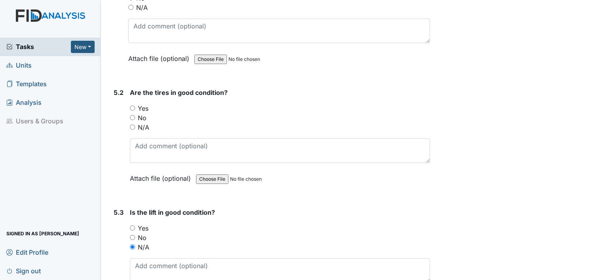
click at [133, 106] on input "Yes" at bounding box center [132, 108] width 5 height 5
radio input "true"
click at [114, 88] on div "5.2" at bounding box center [119, 141] width 10 height 107
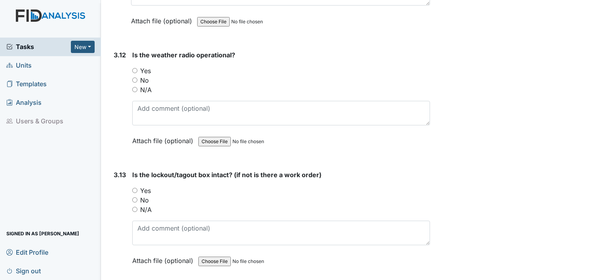
scroll to position [4563, 0]
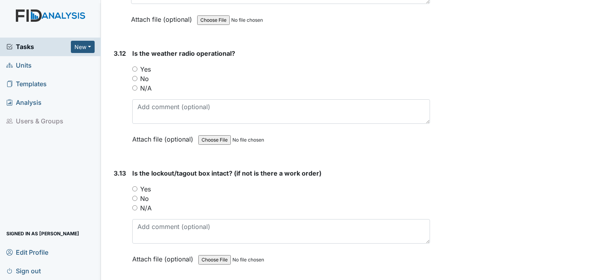
click at [135, 66] on input "Yes" at bounding box center [134, 68] width 5 height 5
radio input "true"
click at [135, 186] on input "Yes" at bounding box center [134, 188] width 5 height 5
radio input "true"
click at [122, 186] on div "3.13" at bounding box center [120, 222] width 12 height 107
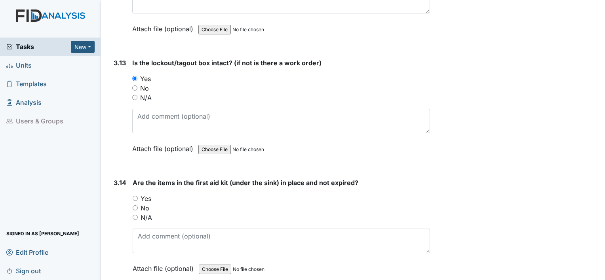
scroll to position [4689, 0]
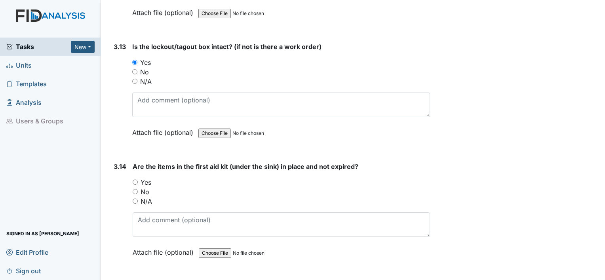
click at [135, 180] on input "Yes" at bounding box center [135, 182] width 5 height 5
radio input "true"
click at [121, 213] on div "3.14" at bounding box center [120, 215] width 13 height 107
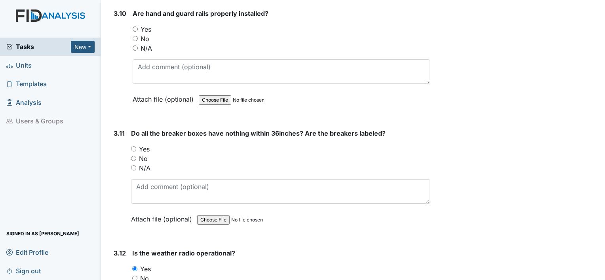
scroll to position [4341, 0]
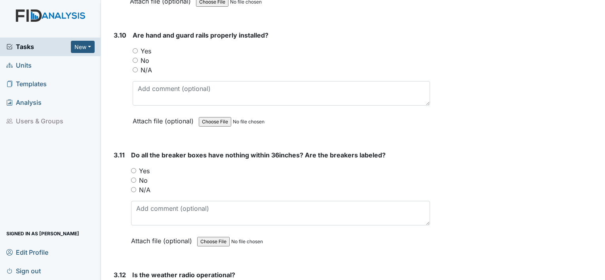
click at [131, 168] on input "Yes" at bounding box center [133, 170] width 5 height 5
radio input "true"
click at [136, 48] on input "Yes" at bounding box center [135, 50] width 5 height 5
radio input "true"
click at [125, 36] on div "3.10" at bounding box center [120, 83] width 13 height 107
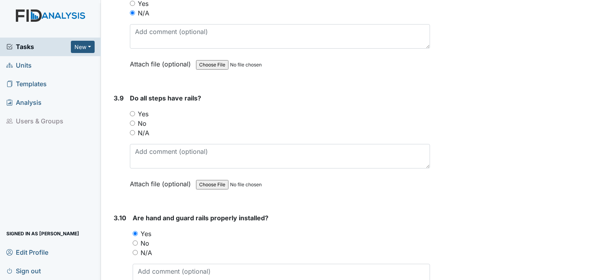
scroll to position [4135, 0]
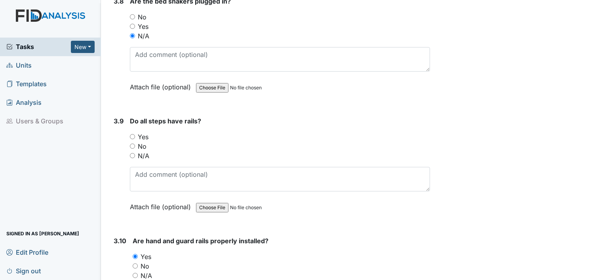
click at [130, 134] on input "Yes" at bounding box center [132, 136] width 5 height 5
radio input "true"
click at [115, 61] on div "3.8" at bounding box center [119, 49] width 10 height 107
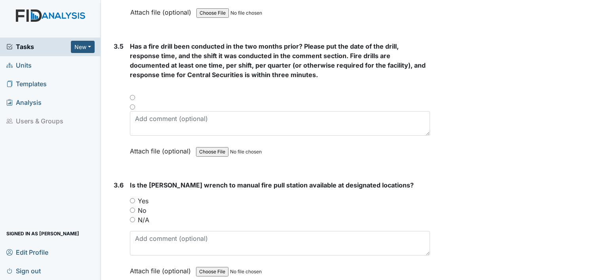
scroll to position [3740, 0]
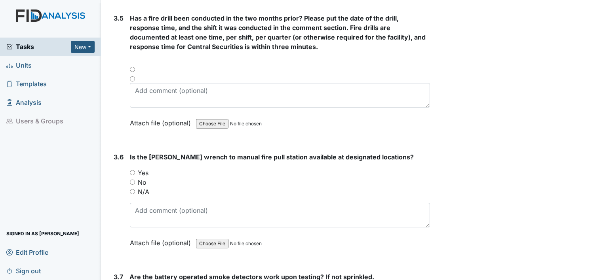
click at [133, 170] on input "Yes" at bounding box center [132, 172] width 5 height 5
radio input "true"
click at [132, 67] on input "radio" at bounding box center [132, 69] width 5 height 5
radio input "true"
click at [119, 272] on label "3.7" at bounding box center [118, 276] width 9 height 9
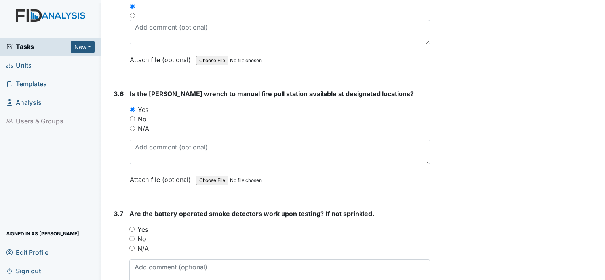
scroll to position [3819, 0]
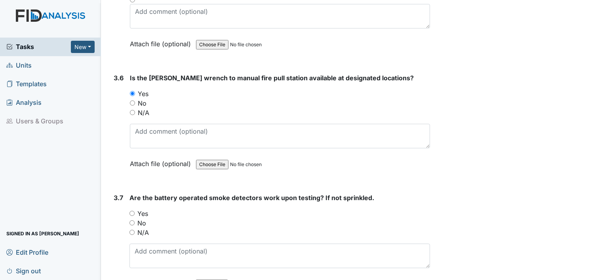
click at [132, 211] on input "Yes" at bounding box center [131, 213] width 5 height 5
radio input "true"
click at [124, 227] on div "3.7 Are the battery operated smoke detectors work upon testing? If not sprinkle…" at bounding box center [269, 246] width 319 height 107
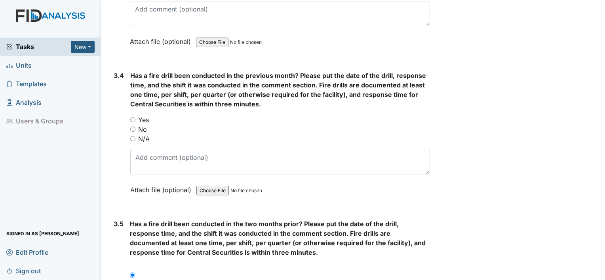
scroll to position [3518, 0]
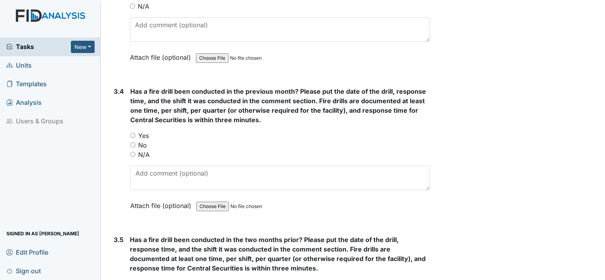
click at [137, 131] on div "Yes" at bounding box center [280, 135] width 300 height 9
click at [131, 133] on input "Yes" at bounding box center [132, 135] width 5 height 5
radio input "true"
click at [120, 112] on div "3.4" at bounding box center [119, 155] width 10 height 136
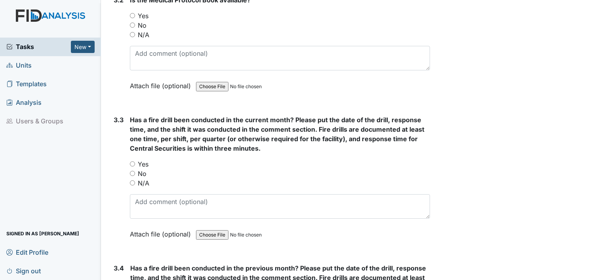
scroll to position [3312, 0]
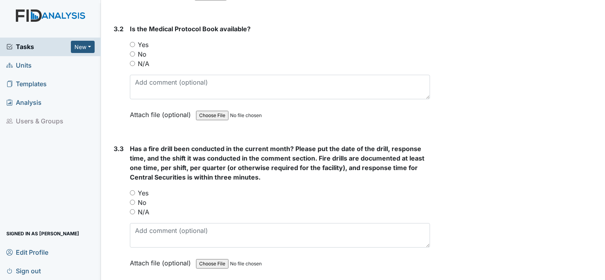
click at [132, 190] on input "Yes" at bounding box center [132, 192] width 5 height 5
radio input "true"
click at [131, 42] on input "Yes" at bounding box center [132, 44] width 5 height 5
radio input "true"
click at [122, 31] on div "3.2" at bounding box center [119, 77] width 10 height 107
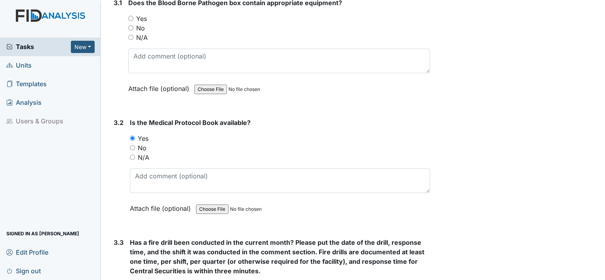
scroll to position [3154, 0]
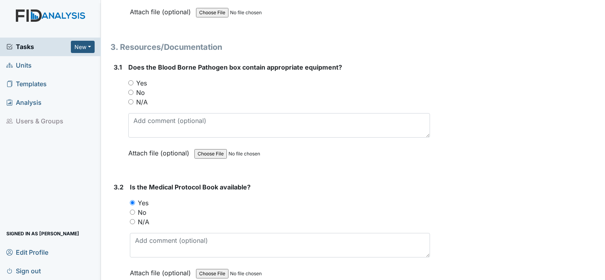
click at [129, 80] on input "Yes" at bounding box center [130, 82] width 5 height 5
radio input "true"
click at [123, 28] on div "1. Environmental/Inside 1.1 Do the doors to all the rooms open and close smooth…" at bounding box center [269, 88] width 319 height 6270
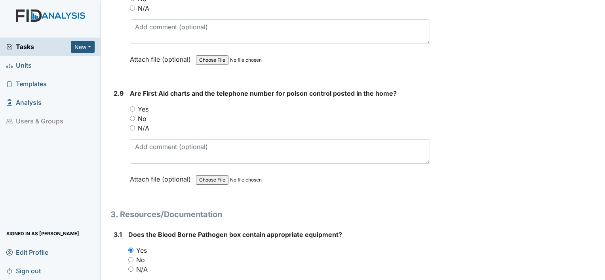
scroll to position [2932, 0]
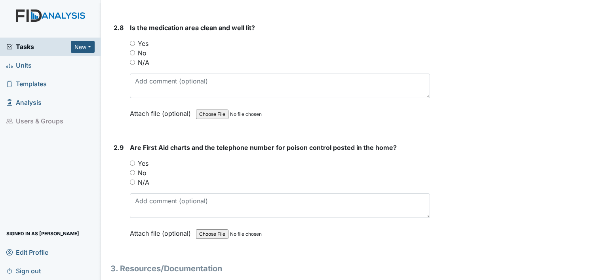
click at [133, 41] on input "Yes" at bounding box center [132, 43] width 5 height 5
radio input "true"
click at [133, 161] on input "Yes" at bounding box center [132, 163] width 5 height 5
radio input "true"
click at [116, 154] on div "2.9" at bounding box center [119, 196] width 10 height 107
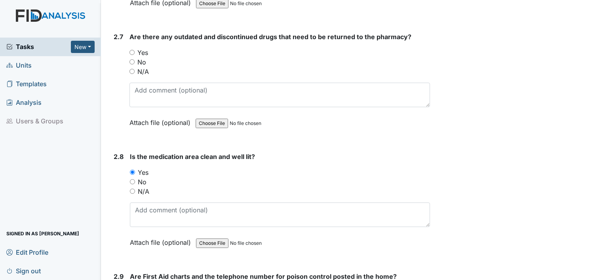
scroll to position [2726, 0]
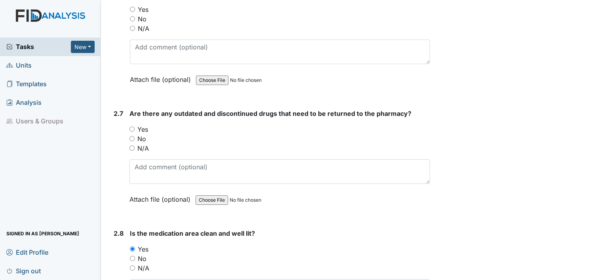
click at [134, 127] on input "Yes" at bounding box center [131, 129] width 5 height 5
radio input "true"
click at [123, 48] on div "2.6" at bounding box center [119, 42] width 10 height 107
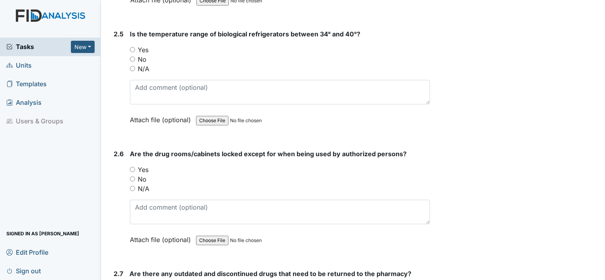
scroll to position [2505, 0]
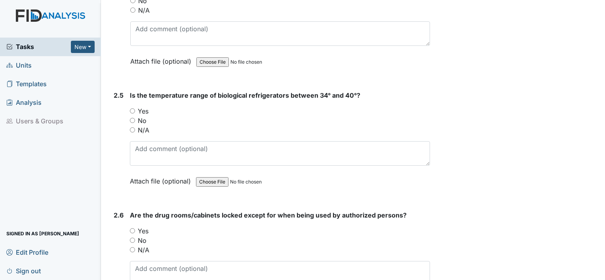
click at [131, 228] on input "Yes" at bounding box center [132, 230] width 5 height 5
radio input "true"
click at [133, 108] on input "Yes" at bounding box center [132, 110] width 5 height 5
radio input "true"
click at [122, 66] on div "2.4" at bounding box center [119, 24] width 10 height 107
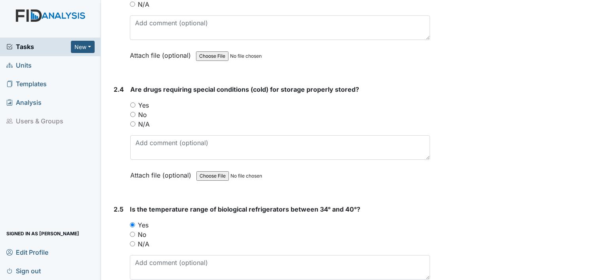
scroll to position [2362, 0]
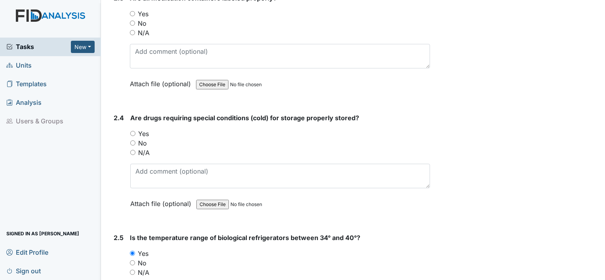
click at [133, 131] on input "Yes" at bounding box center [132, 133] width 5 height 5
radio input "true"
click at [117, 42] on div "2.3" at bounding box center [119, 46] width 10 height 107
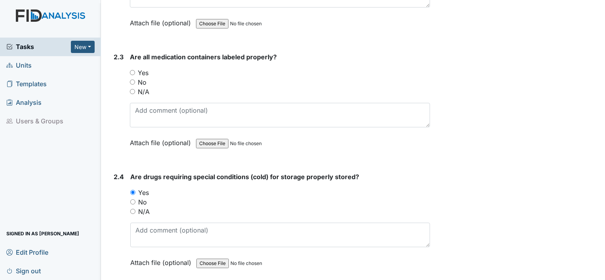
scroll to position [2299, 0]
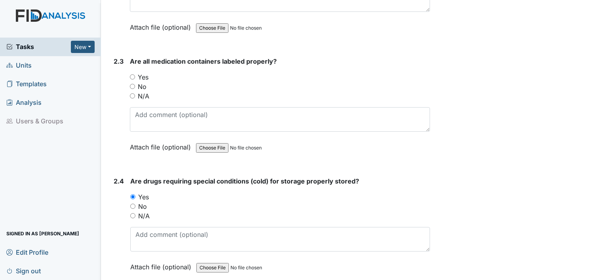
click at [131, 74] on input "Yes" at bounding box center [132, 76] width 5 height 5
radio input "true"
click at [111, 69] on div "2.3 Are all medication containers labeled properly? You must select one of the …" at bounding box center [269, 110] width 319 height 107
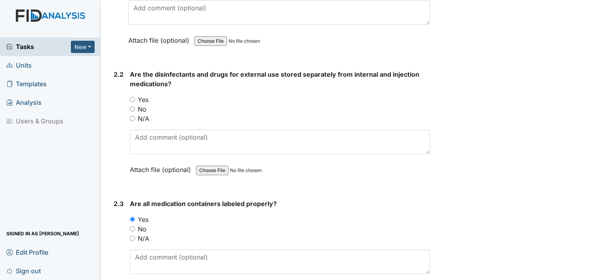
scroll to position [2141, 0]
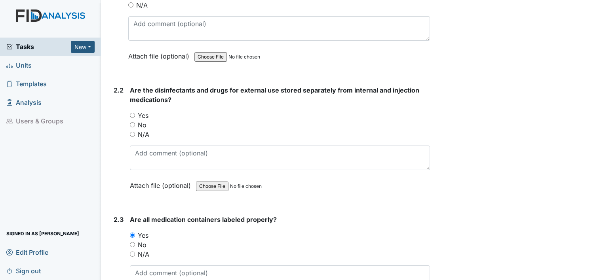
click at [133, 113] on input "Yes" at bounding box center [132, 115] width 5 height 5
radio input "true"
click at [119, 39] on div "2.1" at bounding box center [118, 14] width 8 height 117
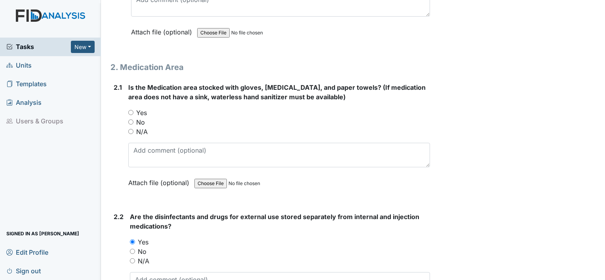
scroll to position [1998, 0]
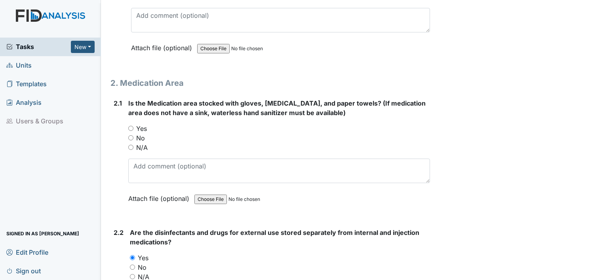
click at [130, 126] on input "Yes" at bounding box center [130, 128] width 5 height 5
radio input "true"
click at [119, 49] on div "1.16" at bounding box center [119, 10] width 11 height 107
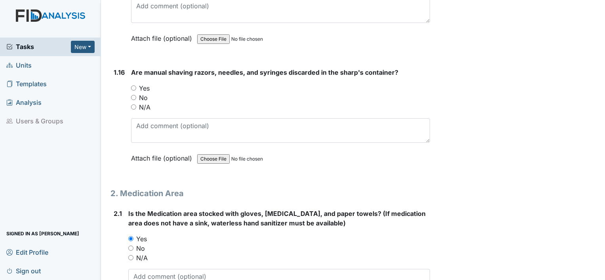
scroll to position [1887, 0]
click at [134, 86] on input "Yes" at bounding box center [133, 88] width 5 height 5
radio input "true"
click at [131, 105] on input "N/A" at bounding box center [133, 107] width 5 height 5
radio input "true"
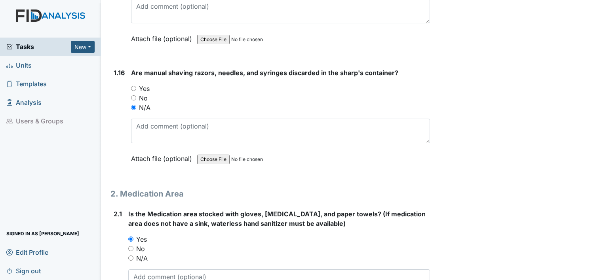
click at [131, 95] on input "No" at bounding box center [133, 97] width 5 height 5
radio input "true"
click at [131, 86] on input "Yes" at bounding box center [133, 88] width 5 height 5
radio input "true"
drag, startPoint x: 134, startPoint y: 82, endPoint x: 119, endPoint y: 51, distance: 34.7
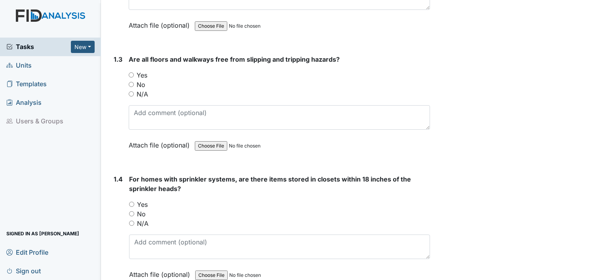
scroll to position [348, 0]
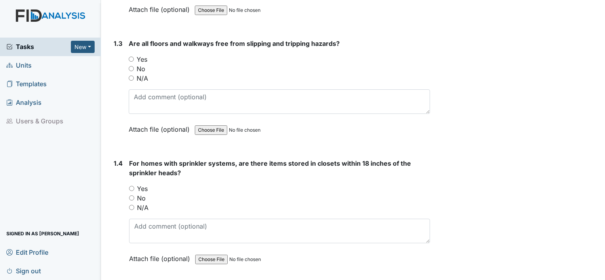
click at [133, 59] on input "Yes" at bounding box center [131, 59] width 5 height 5
radio input "true"
click at [131, 186] on input "Yes" at bounding box center [131, 188] width 5 height 5
radio input "true"
click at [119, 215] on div "1.4" at bounding box center [118, 217] width 9 height 117
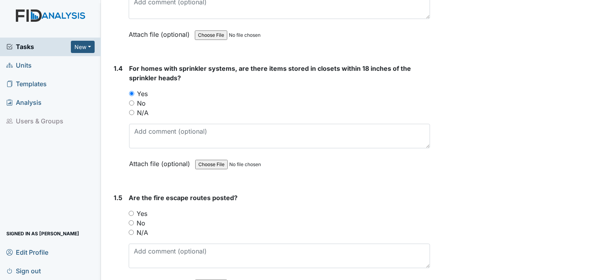
scroll to position [459, 0]
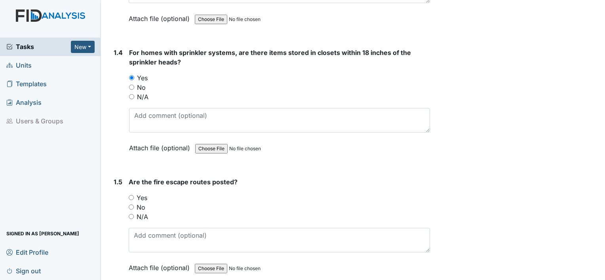
click at [132, 195] on input "Yes" at bounding box center [131, 197] width 5 height 5
radio input "true"
click at [124, 223] on div "1.5 Are the fire escape routes posted? You must select one of the below options…" at bounding box center [269, 230] width 319 height 107
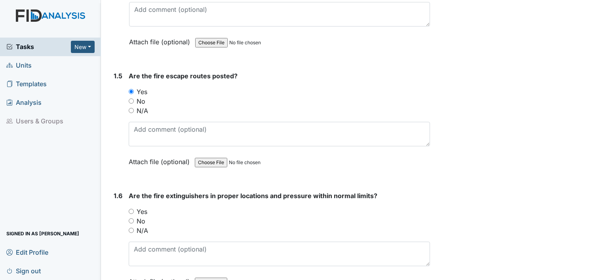
scroll to position [570, 0]
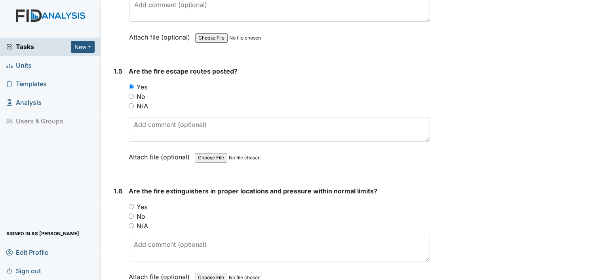
click at [131, 204] on input "Yes" at bounding box center [131, 206] width 5 height 5
radio input "true"
click at [117, 241] on div "1.6" at bounding box center [118, 239] width 9 height 107
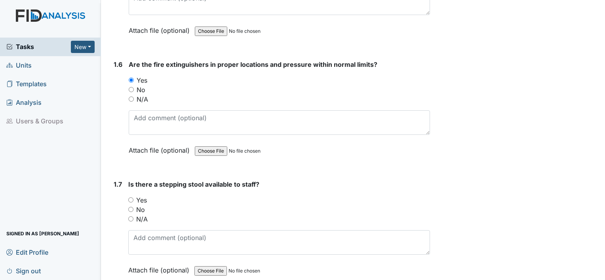
scroll to position [712, 0]
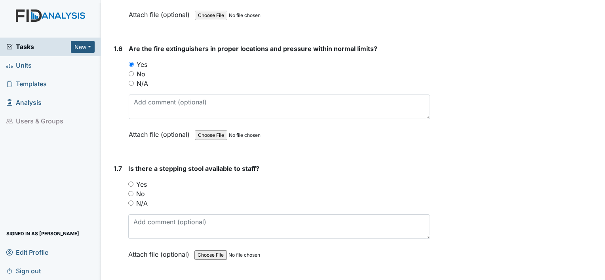
click at [131, 182] on input "Yes" at bounding box center [130, 184] width 5 height 5
radio input "true"
click at [120, 209] on div "1.7" at bounding box center [118, 217] width 8 height 107
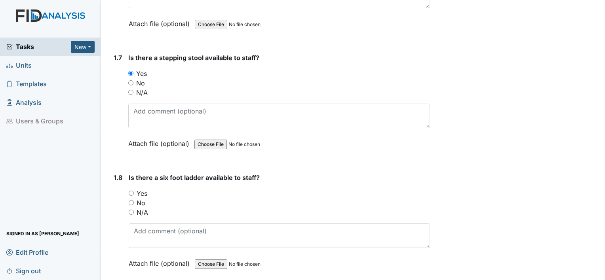
scroll to position [839, 0]
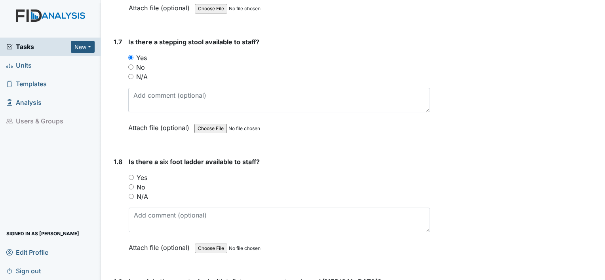
click at [132, 175] on input "Yes" at bounding box center [131, 177] width 5 height 5
radio input "true"
click at [119, 193] on div "1.8" at bounding box center [118, 210] width 9 height 107
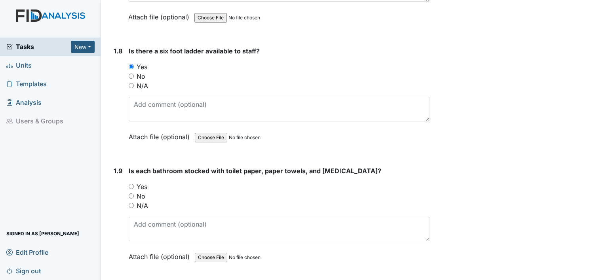
scroll to position [966, 0]
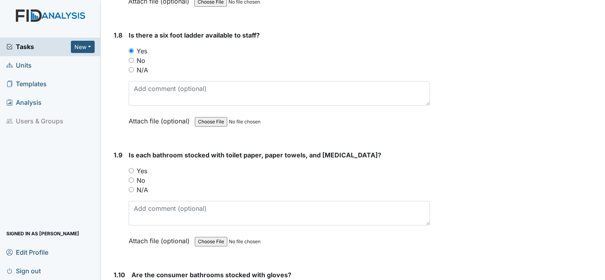
click at [133, 168] on input "Yes" at bounding box center [131, 170] width 5 height 5
radio input "true"
click at [116, 230] on div "1.9" at bounding box center [118, 203] width 9 height 107
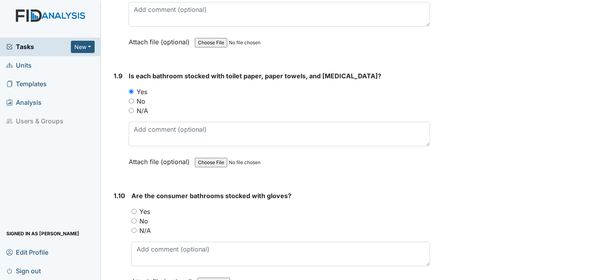
scroll to position [1061, 0]
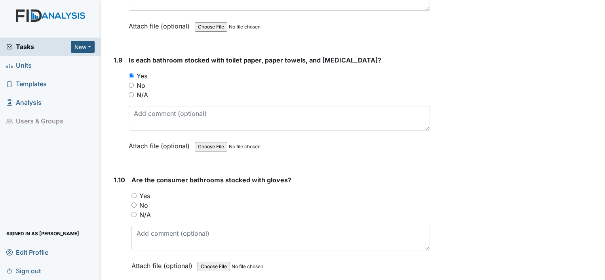
click at [133, 193] on input "Yes" at bounding box center [133, 195] width 5 height 5
radio input "true"
click at [122, 228] on div "1.10" at bounding box center [119, 228] width 11 height 107
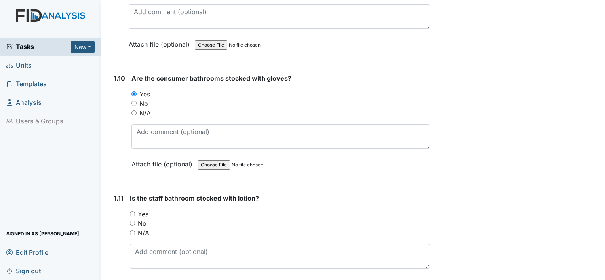
scroll to position [1203, 0]
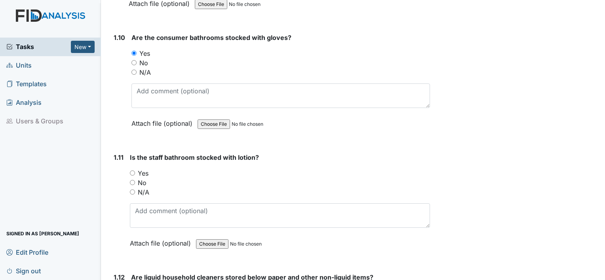
click at [133, 171] on input "Yes" at bounding box center [132, 173] width 5 height 5
radio input "true"
click at [122, 218] on div "1.11" at bounding box center [119, 206] width 10 height 107
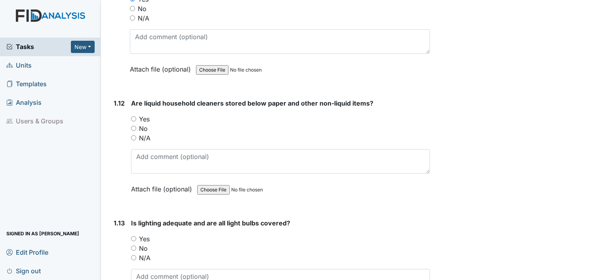
scroll to position [1393, 0]
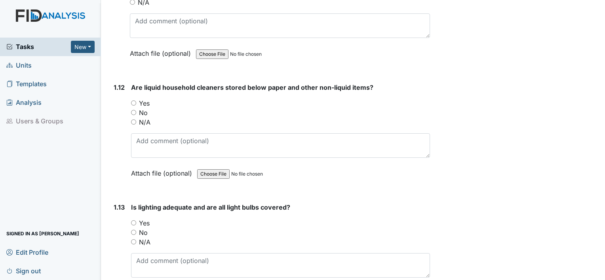
click at [133, 220] on input "Yes" at bounding box center [133, 222] width 5 height 5
radio input "true"
click at [133, 101] on input "Yes" at bounding box center [133, 103] width 5 height 5
radio input "true"
click at [131, 110] on input "No" at bounding box center [133, 112] width 5 height 5
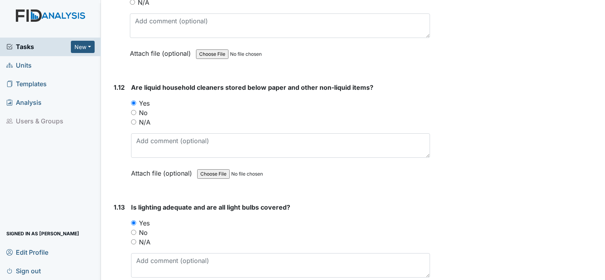
radio input "true"
click at [131, 120] on input "N/A" at bounding box center [133, 122] width 5 height 5
radio input "true"
click at [134, 101] on input "Yes" at bounding box center [133, 103] width 5 height 5
radio input "true"
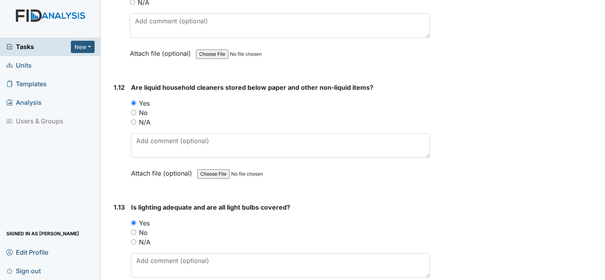
click at [118, 124] on div "1.12" at bounding box center [119, 136] width 11 height 107
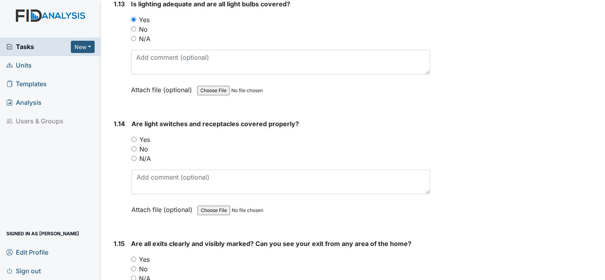
scroll to position [1599, 0]
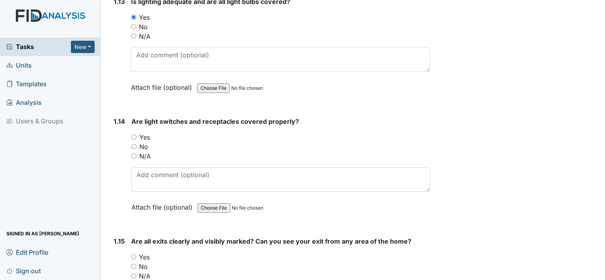
click at [136, 135] on input "Yes" at bounding box center [133, 137] width 5 height 5
radio input "true"
click at [131, 144] on input "No" at bounding box center [133, 146] width 5 height 5
radio input "true"
click at [133, 135] on input "Yes" at bounding box center [133, 137] width 5 height 5
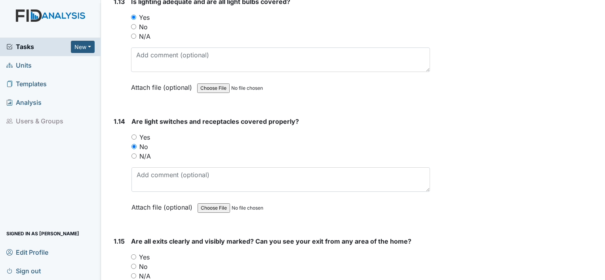
radio input "true"
click at [115, 216] on div "1.14" at bounding box center [119, 170] width 11 height 107
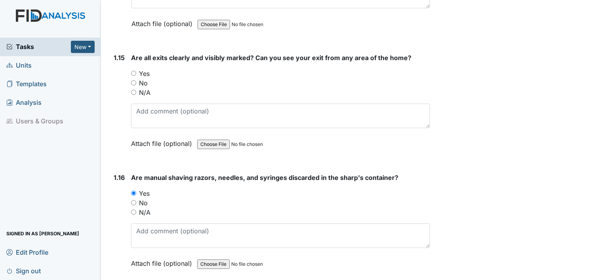
scroll to position [1789, 0]
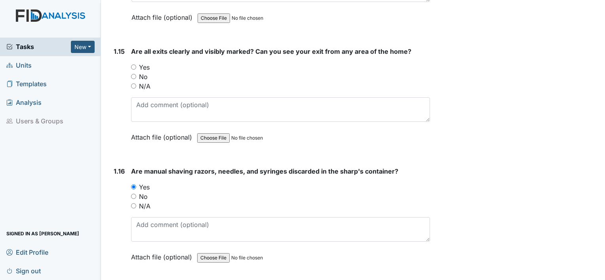
click at [133, 65] on input "Yes" at bounding box center [133, 67] width 5 height 5
radio input "true"
click at [113, 225] on div "1.16 Are manual shaving razors, needles, and syringes discarded in the sharp's …" at bounding box center [269, 220] width 319 height 107
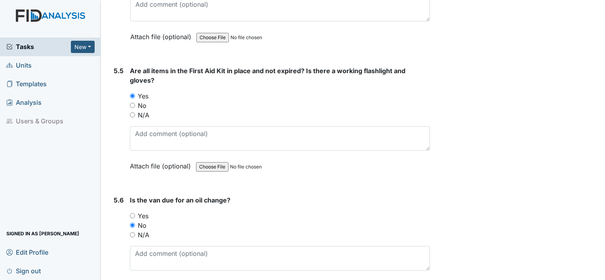
scroll to position [6083, 0]
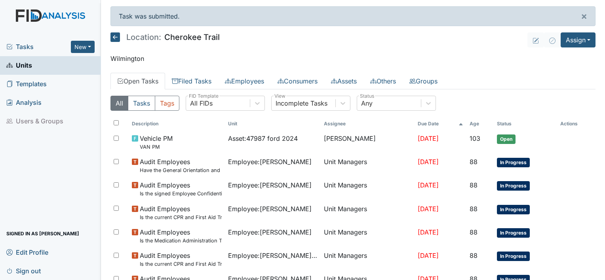
click at [152, 78] on link "Open Tasks" at bounding box center [137, 81] width 55 height 17
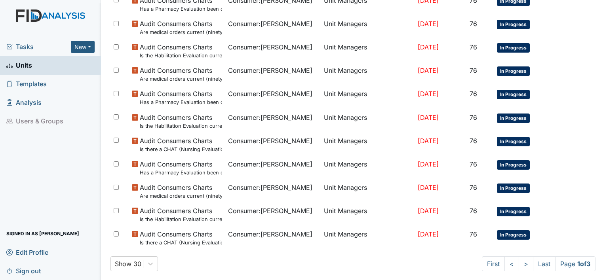
scroll to position [593, 0]
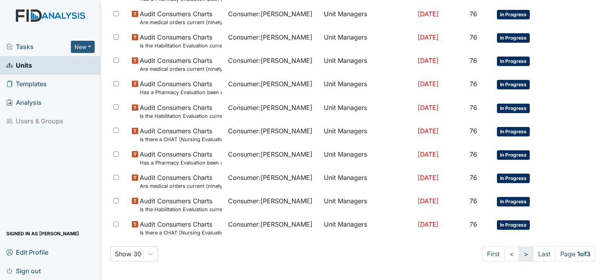
click at [520, 256] on link ">" at bounding box center [525, 254] width 15 height 15
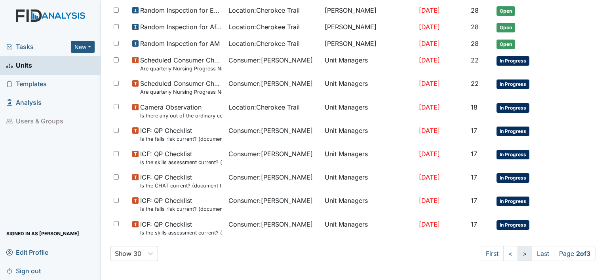
scroll to position [557, 0]
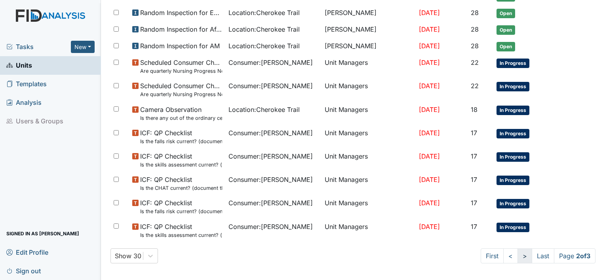
click at [520, 256] on link ">" at bounding box center [524, 256] width 15 height 15
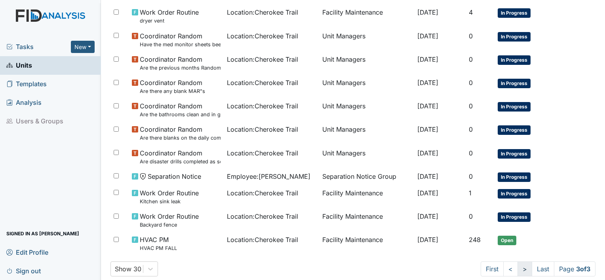
scroll to position [547, 0]
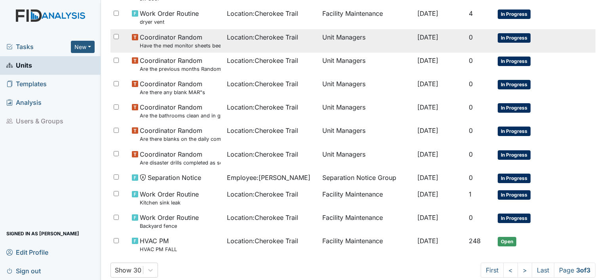
click at [253, 32] on span "Location : Cherokee Trail" at bounding box center [262, 36] width 71 height 9
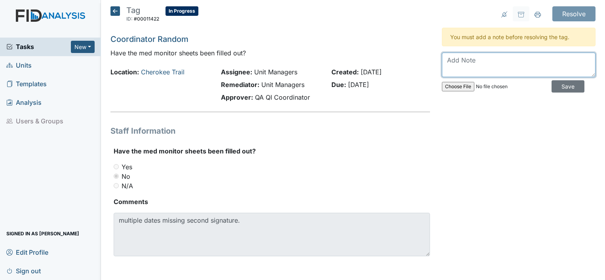
click at [465, 63] on textarea at bounding box center [519, 65] width 154 height 25
click at [284, 46] on div "Tag ID: #00011422 In Progress Autosaving... Coordinator Random Have the med mon…" at bounding box center [269, 140] width 331 height 269
click at [514, 59] on textarea "Spoke with staff as well" at bounding box center [519, 65] width 154 height 25
click at [514, 59] on textarea "Spoke with staff as" at bounding box center [519, 65] width 154 height 25
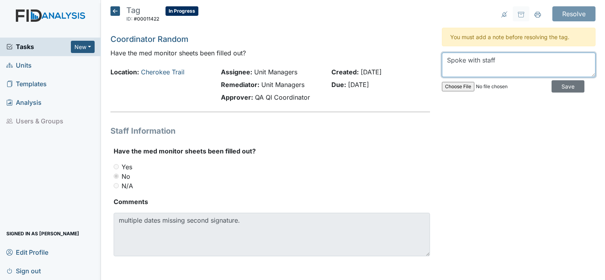
click at [514, 59] on textarea "Spoke with staff" at bounding box center [519, 65] width 154 height 25
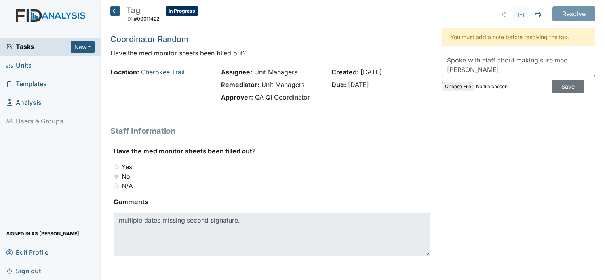
click at [363, 13] on header "Tag ID: #00011422 In Progress Autosaving..." at bounding box center [269, 16] width 319 height 21
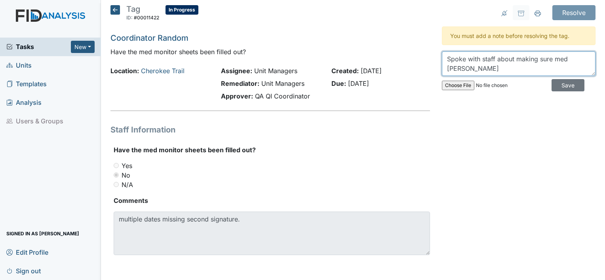
click at [462, 69] on textarea "Spoke with staff about making sure med monito" at bounding box center [519, 63] width 154 height 25
click at [461, 59] on textarea "Spoke with staff about making sure med monitor sheets are being filled" at bounding box center [519, 63] width 154 height 25
click at [487, 58] on textarea "Inservice with staff about making sure med monitor sheets are being filled" at bounding box center [519, 63] width 154 height 25
click at [527, 60] on textarea "Inservice staff about making sure med monitor sheets are being filled" at bounding box center [519, 63] width 154 height 25
click at [543, 56] on textarea "Inservice staff about making sure med monitor sheets are being filled" at bounding box center [519, 63] width 154 height 25
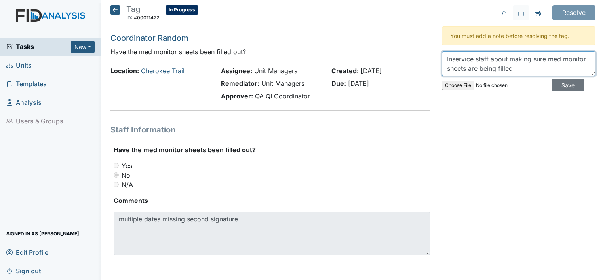
click at [485, 60] on textarea "Inservice staff about making sure med monitor sheets are being filled" at bounding box center [519, 63] width 154 height 25
click at [512, 57] on textarea "Inservice staff on about making sure med monitor sheets are being filled" at bounding box center [519, 63] width 154 height 25
click at [508, 69] on textarea "Inservice staff on making sure med monitor sheets are being filled" at bounding box center [519, 63] width 154 height 25
type textarea "Inservice staff on making sure med monitor sheets are being filled."
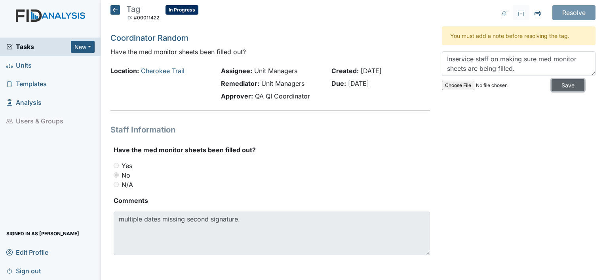
click at [555, 85] on input "Save" at bounding box center [567, 85] width 33 height 12
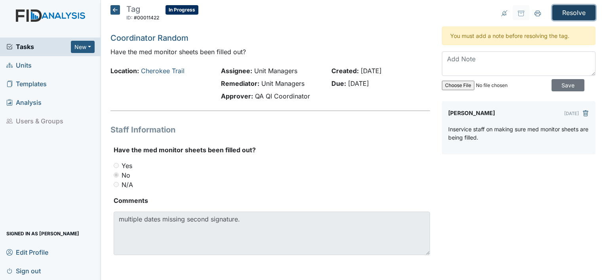
click at [570, 14] on input "Resolve" at bounding box center [573, 12] width 43 height 15
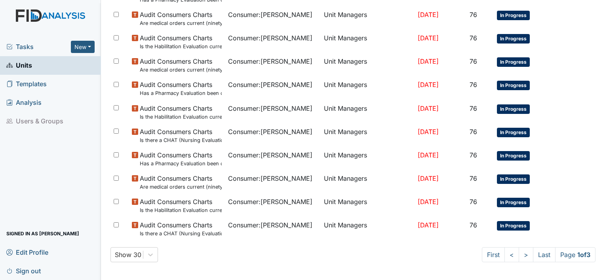
scroll to position [593, 0]
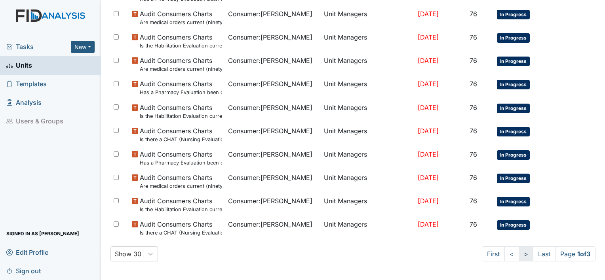
click at [519, 253] on link ">" at bounding box center [525, 254] width 15 height 15
click at [519, 253] on link ">" at bounding box center [524, 254] width 15 height 15
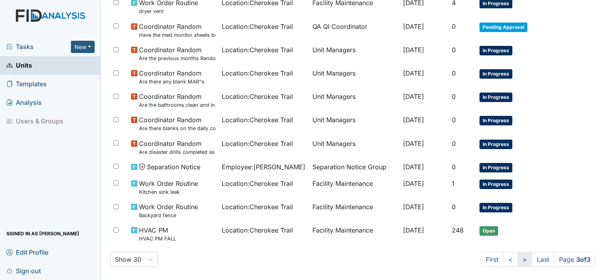
scroll to position [562, 0]
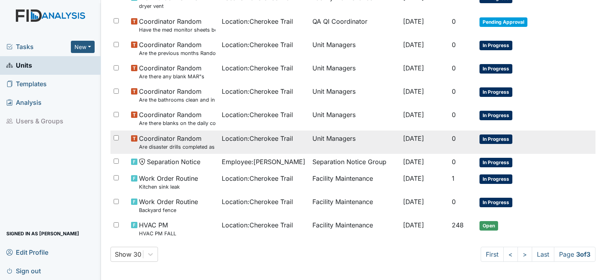
click at [195, 149] on small "Are disaster drills completed as scheduled?" at bounding box center [177, 147] width 76 height 8
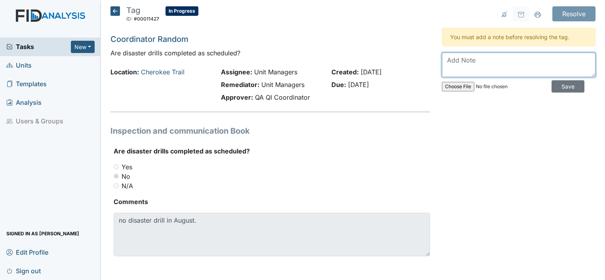
click at [460, 64] on textarea at bounding box center [519, 65] width 154 height 25
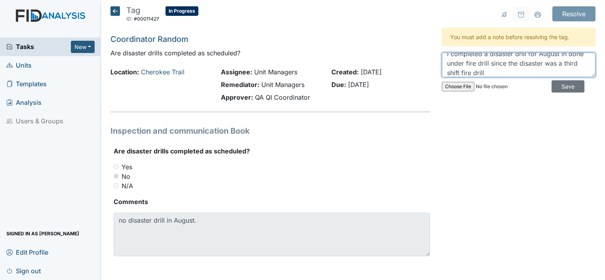
click at [565, 55] on textarea "I completed a disaster drill for August in done under fire drill since the disa…" at bounding box center [519, 65] width 154 height 25
click at [456, 66] on textarea "I completed a disaster drill for August it was done under fire drill since the …" at bounding box center [519, 65] width 154 height 25
click at [542, 72] on textarea "I completed a disaster drill for August it was documented under fire drill sinc…" at bounding box center [519, 65] width 154 height 25
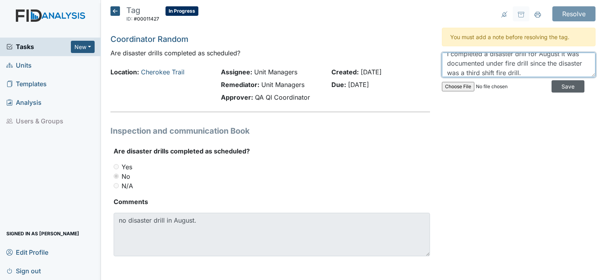
type textarea "I completed a disaster drill for August it was documented under fire drill sinc…"
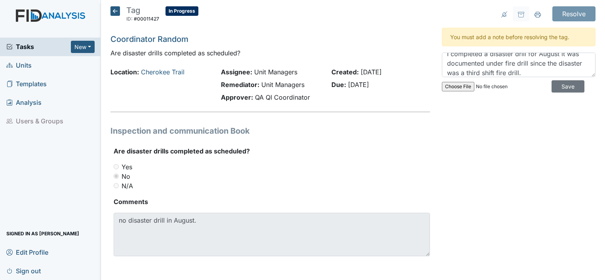
drag, startPoint x: 567, startPoint y: 84, endPoint x: 462, endPoint y: 112, distance: 108.3
click at [462, 112] on div "Resolve Archive Task × Are you sure you want to archive this task? It will appe…" at bounding box center [518, 140] width 165 height 269
click at [554, 82] on input "Save" at bounding box center [567, 86] width 33 height 12
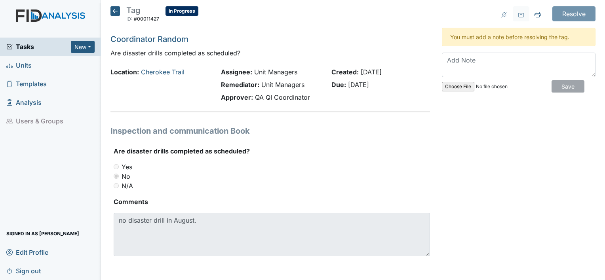
scroll to position [0, 0]
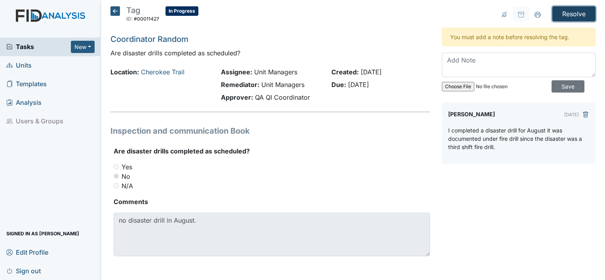
click at [565, 16] on input "Resolve" at bounding box center [573, 13] width 43 height 15
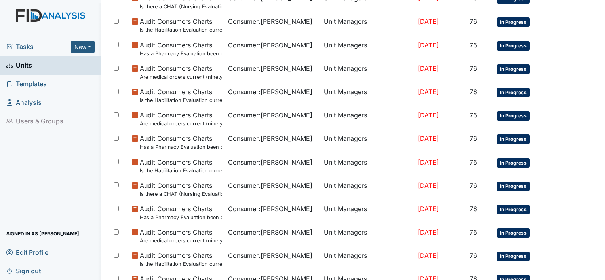
scroll to position [593, 0]
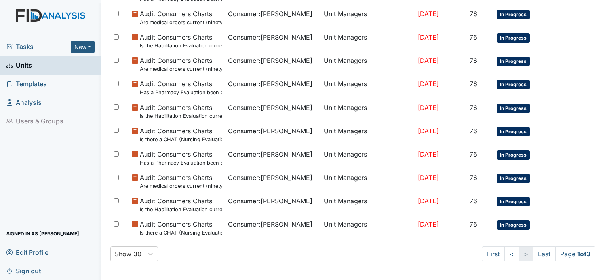
click at [518, 253] on link ">" at bounding box center [525, 254] width 15 height 15
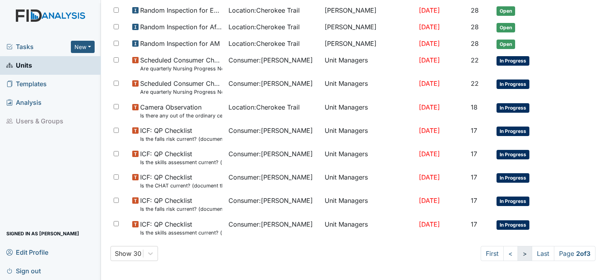
scroll to position [557, 0]
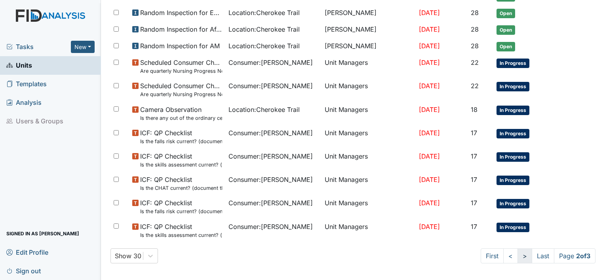
click at [517, 253] on link ">" at bounding box center [524, 256] width 15 height 15
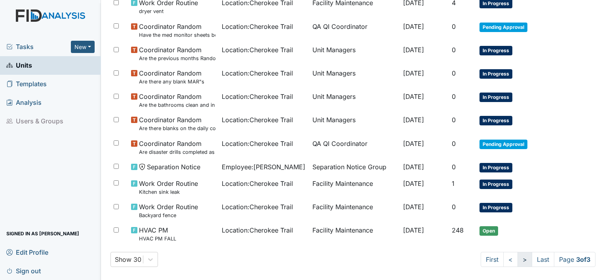
scroll to position [562, 0]
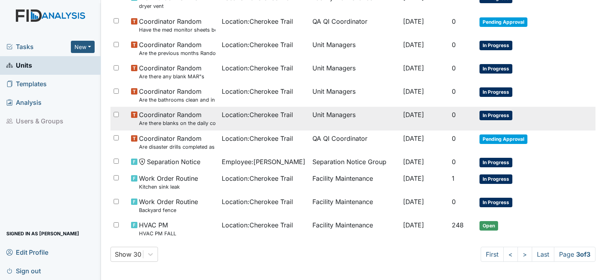
click at [253, 125] on td "Location : Cherokee Trail" at bounding box center [263, 118] width 91 height 23
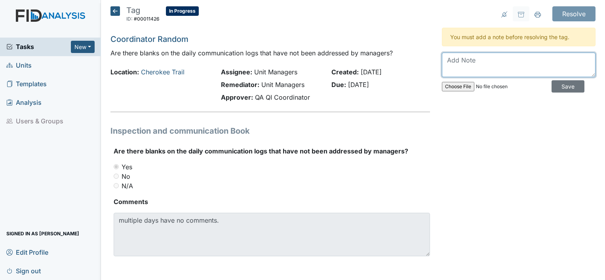
click at [470, 61] on textarea at bounding box center [519, 65] width 154 height 25
type textarea "Inservice staff on c"
